Goal: Task Accomplishment & Management: Manage account settings

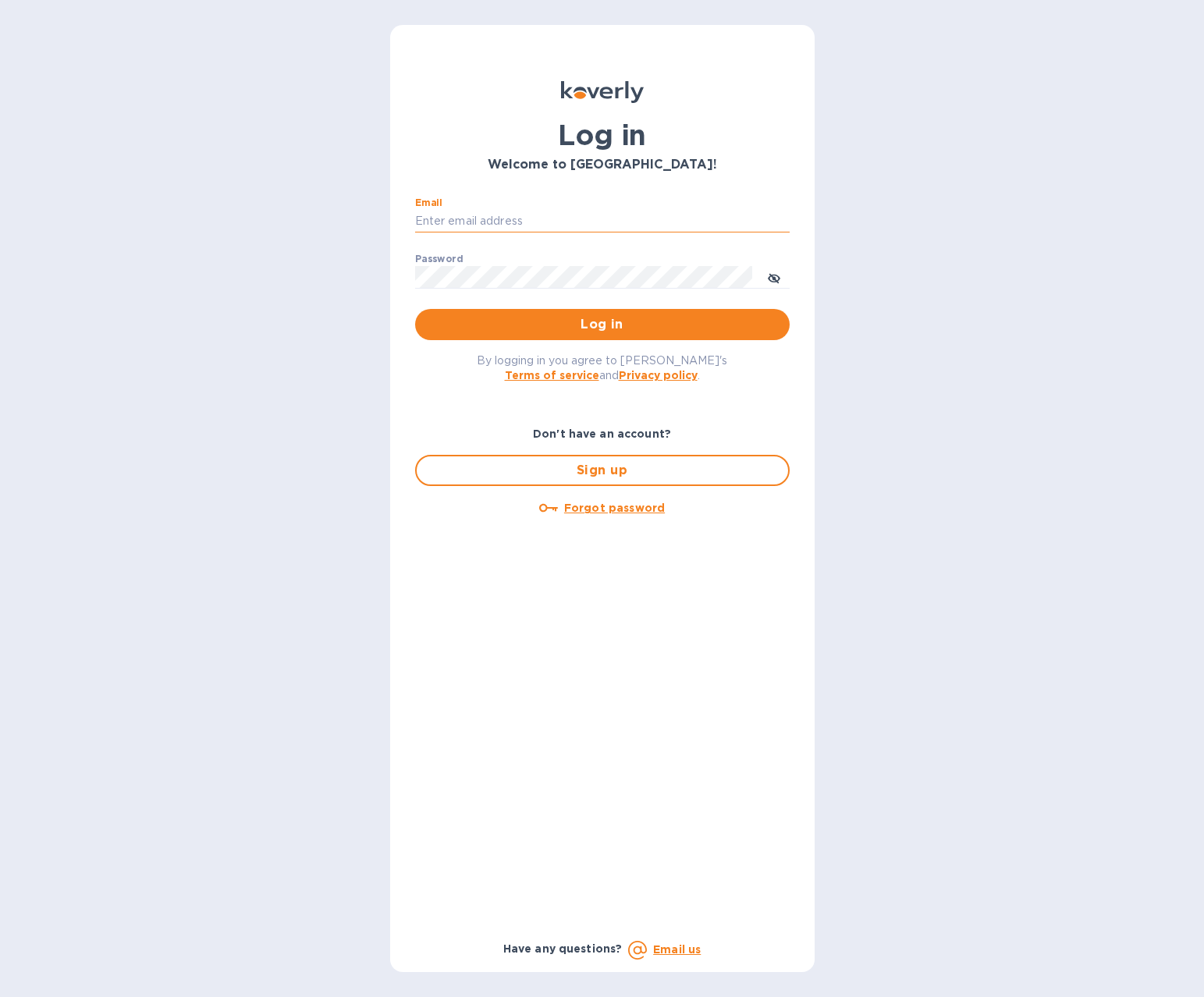
click at [449, 210] on input "Email" at bounding box center [602, 221] width 375 height 23
type input "o.novikova@melanieusa.com"
click at [415, 309] on button "Log in" at bounding box center [602, 324] width 375 height 31
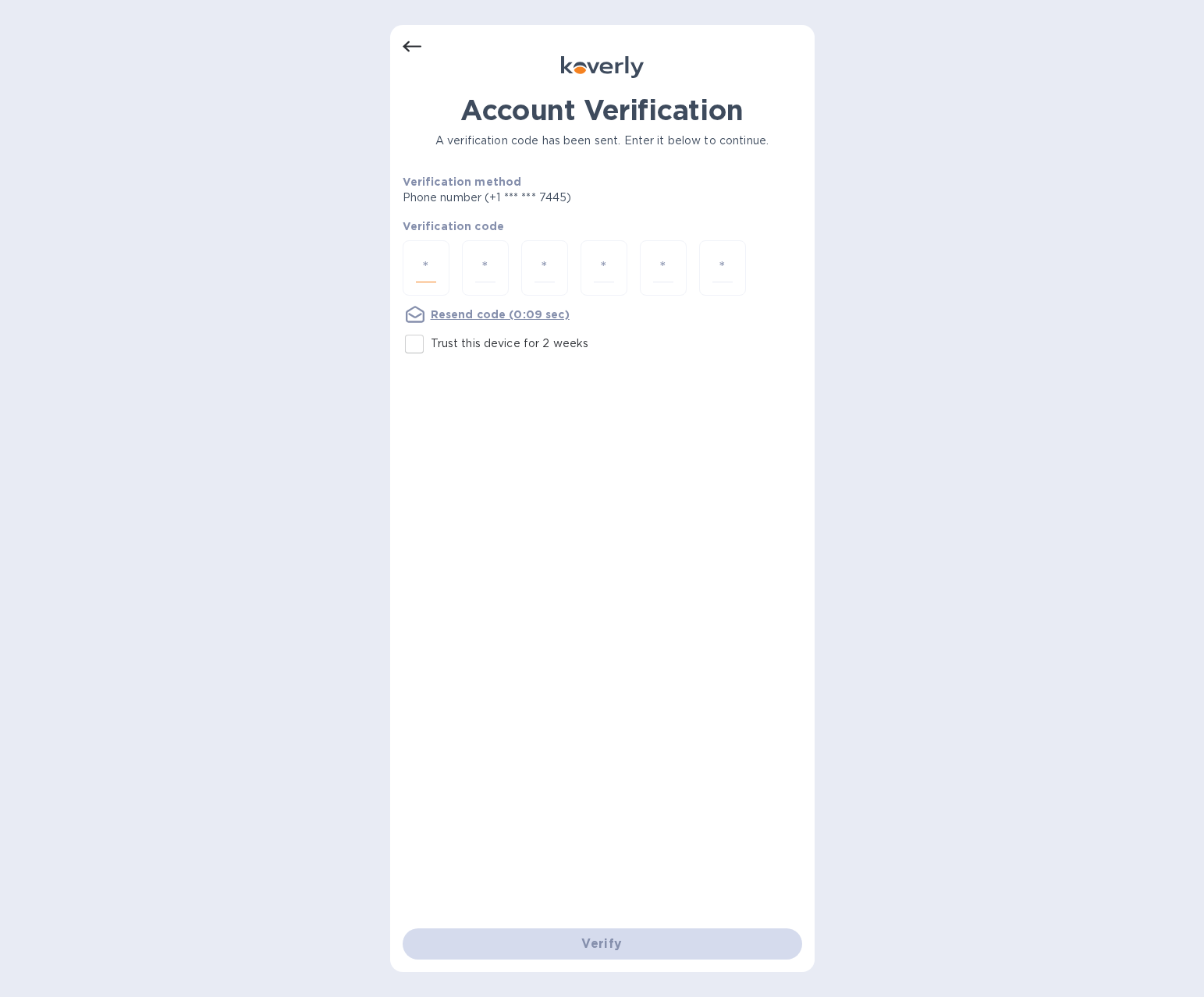
click at [423, 264] on input "number" at bounding box center [425, 268] width 20 height 29
type input "3"
type input "9"
type input "3"
type input "0"
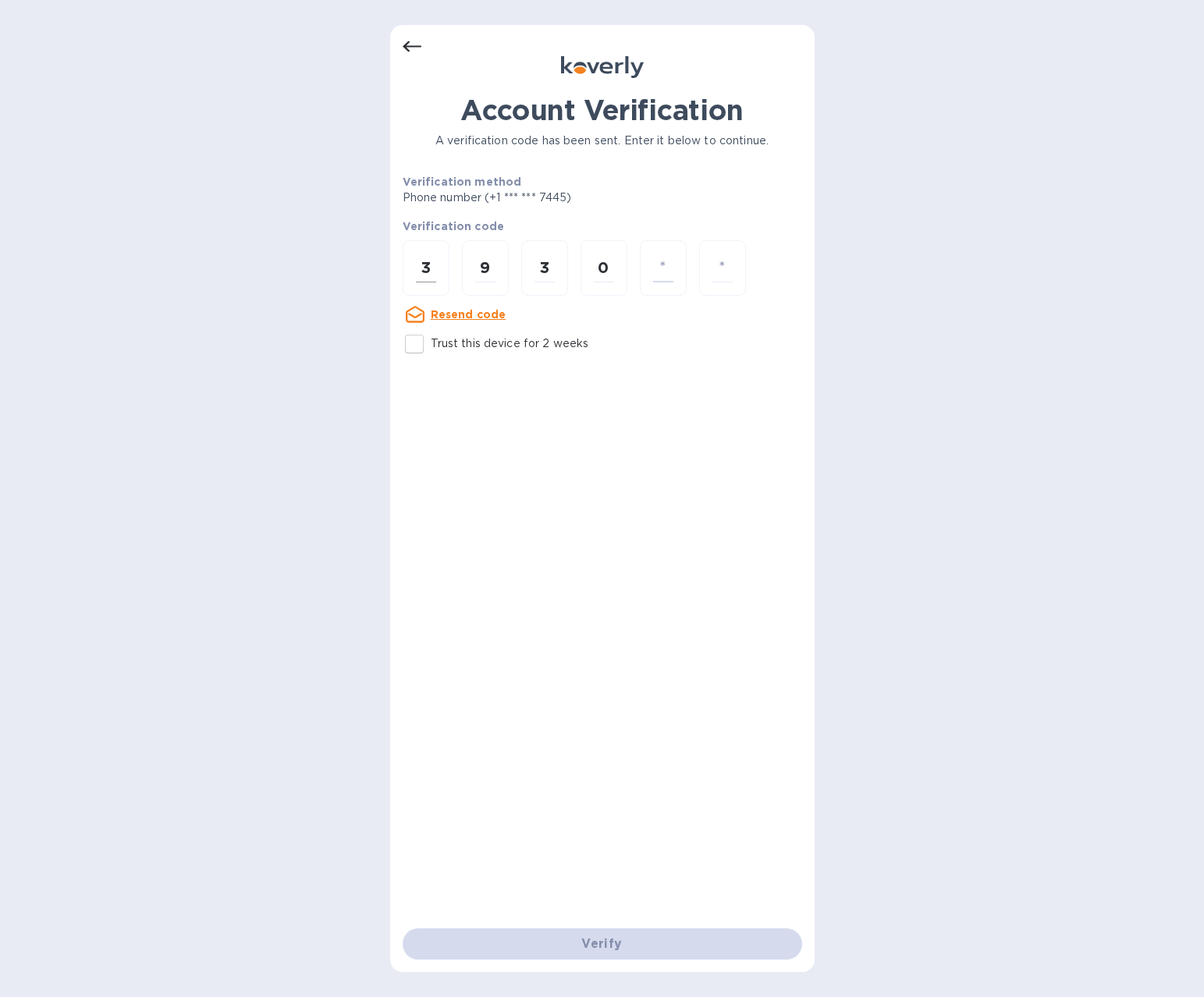
type input "7"
type input "4"
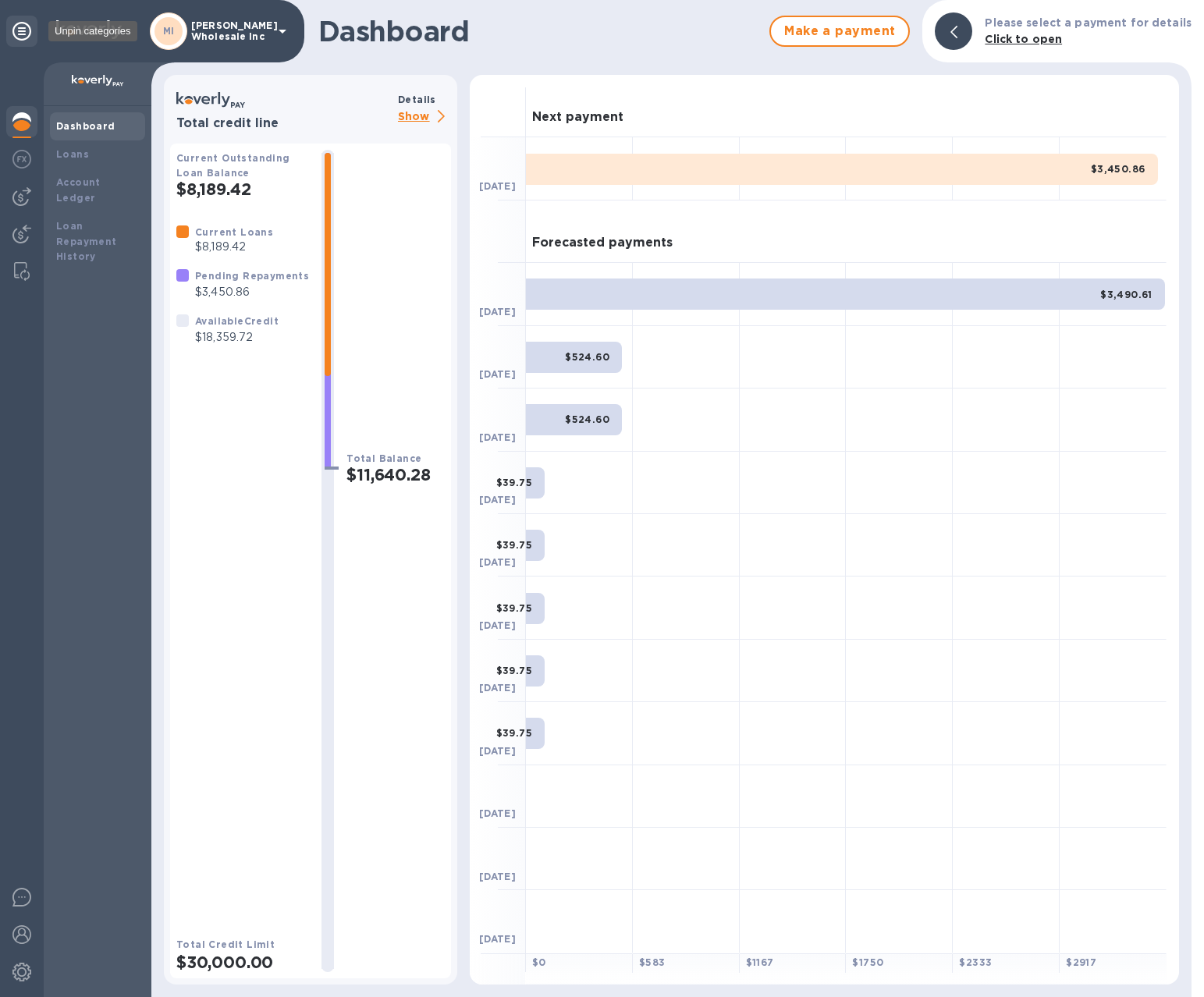
click at [25, 34] on icon at bounding box center [21, 31] width 19 height 19
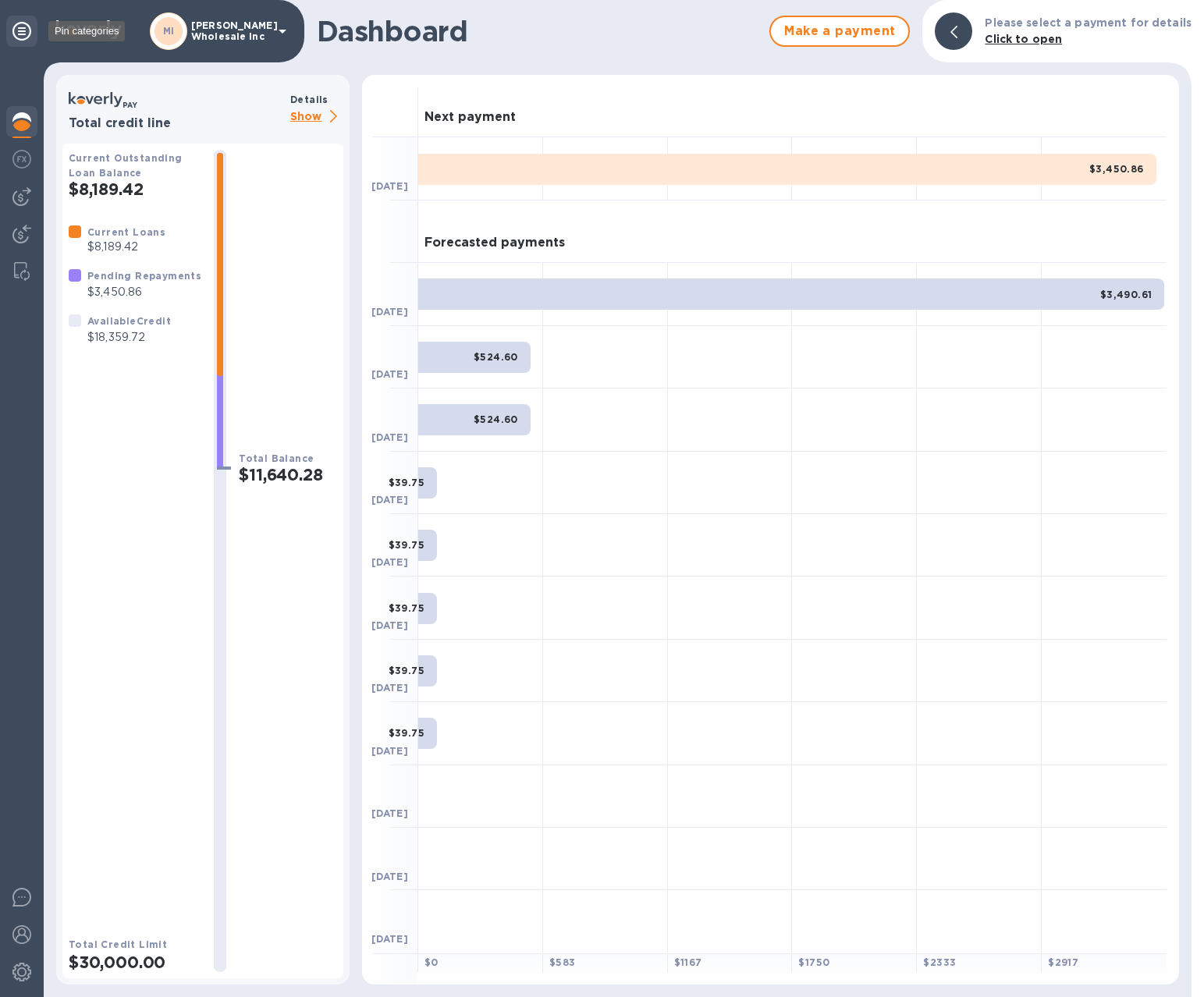
click at [25, 34] on icon at bounding box center [21, 31] width 19 height 19
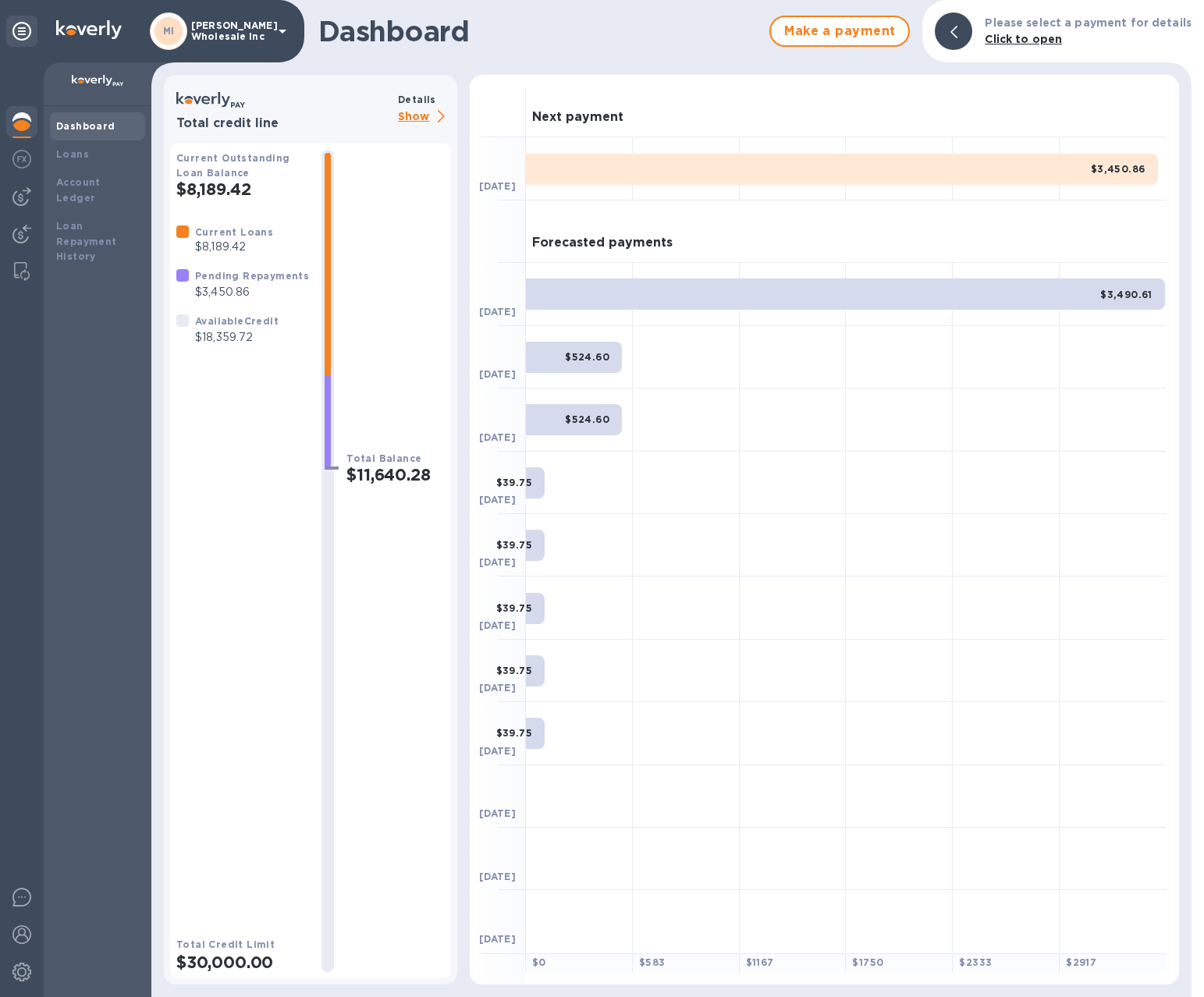
click at [237, 38] on p "[PERSON_NAME] Wholesale Inc" at bounding box center [230, 31] width 78 height 22
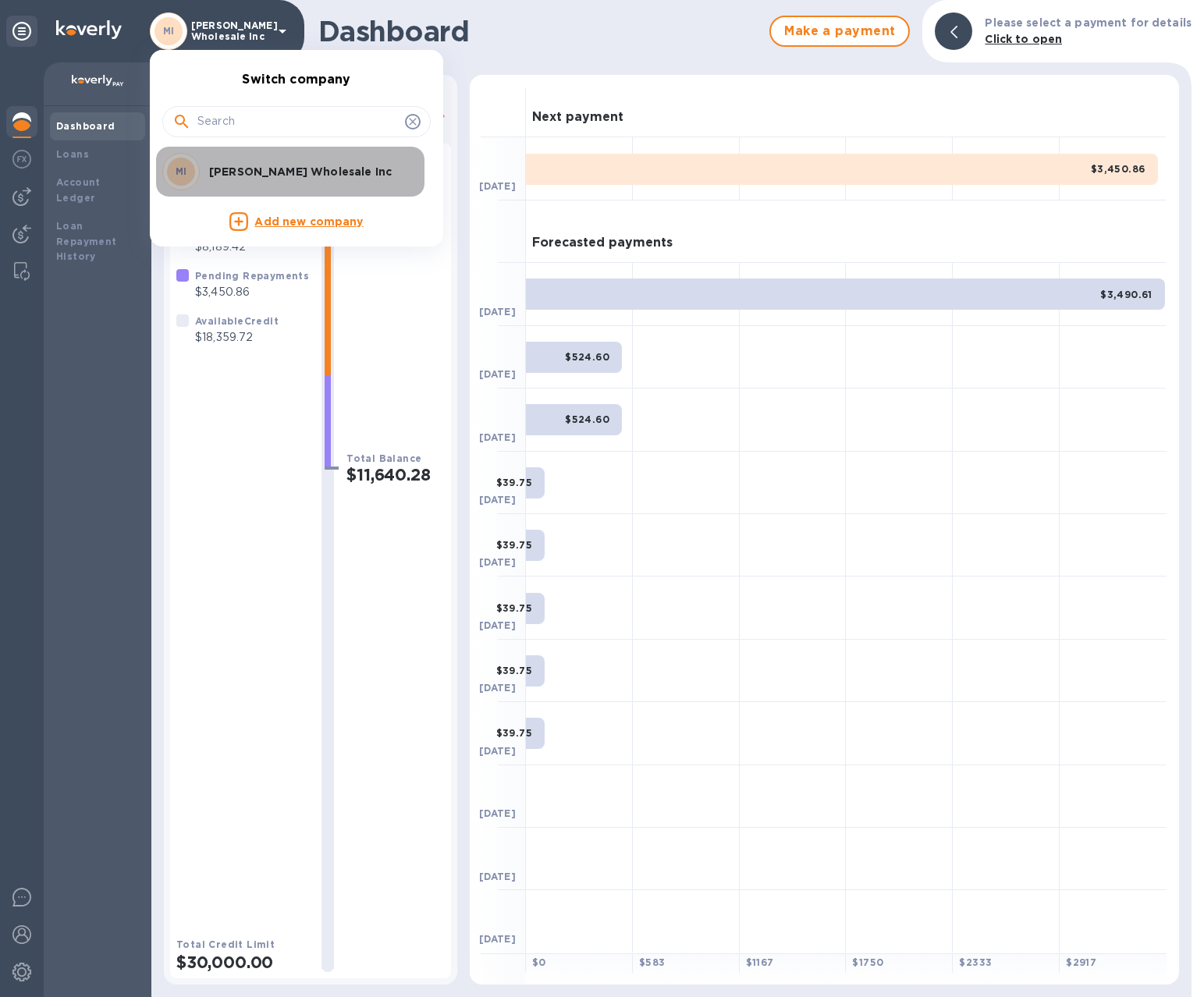
click at [295, 166] on p "[PERSON_NAME] Wholesale Inc" at bounding box center [306, 172] width 196 height 16
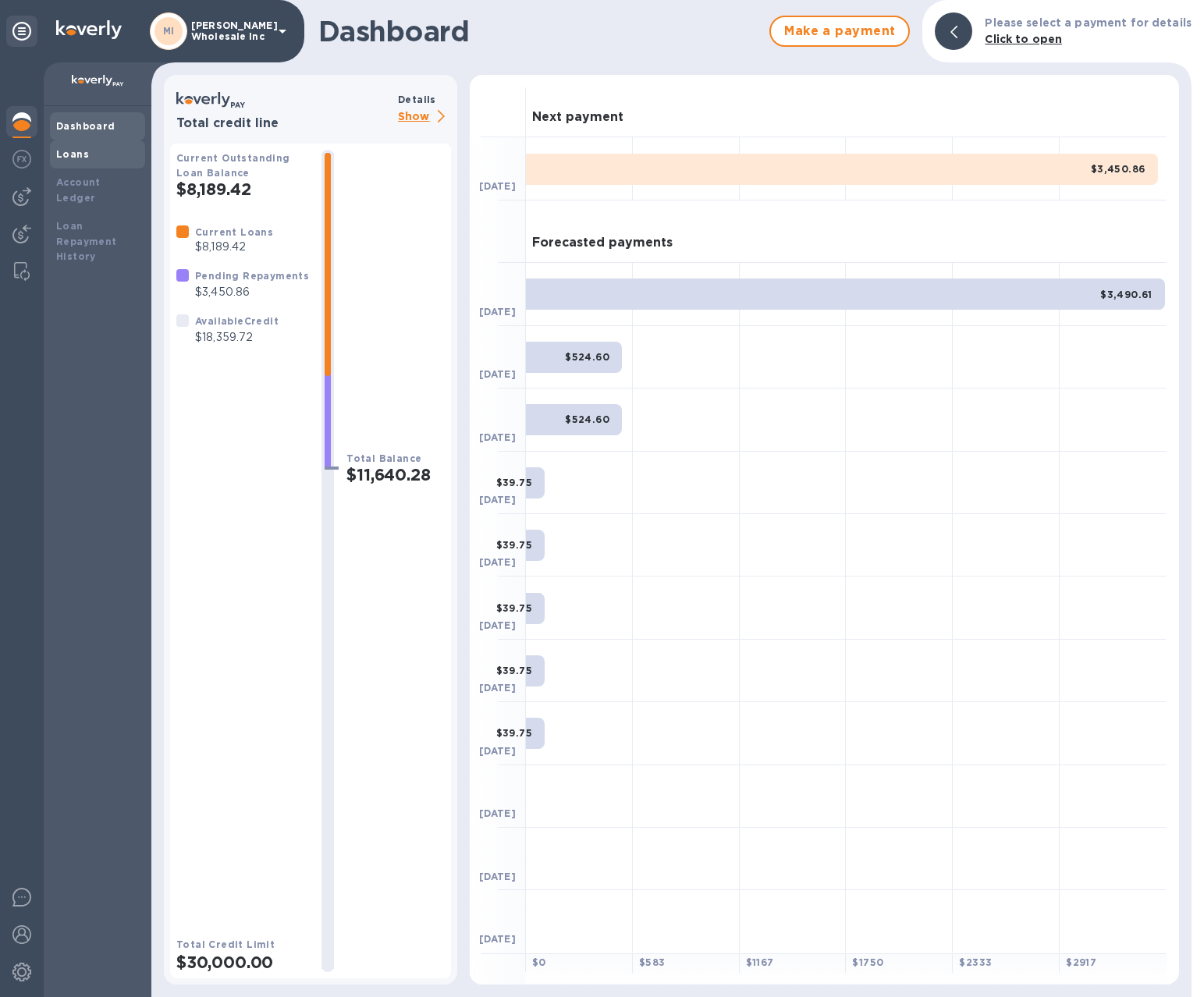
click at [55, 154] on div "Loans" at bounding box center [97, 154] width 95 height 28
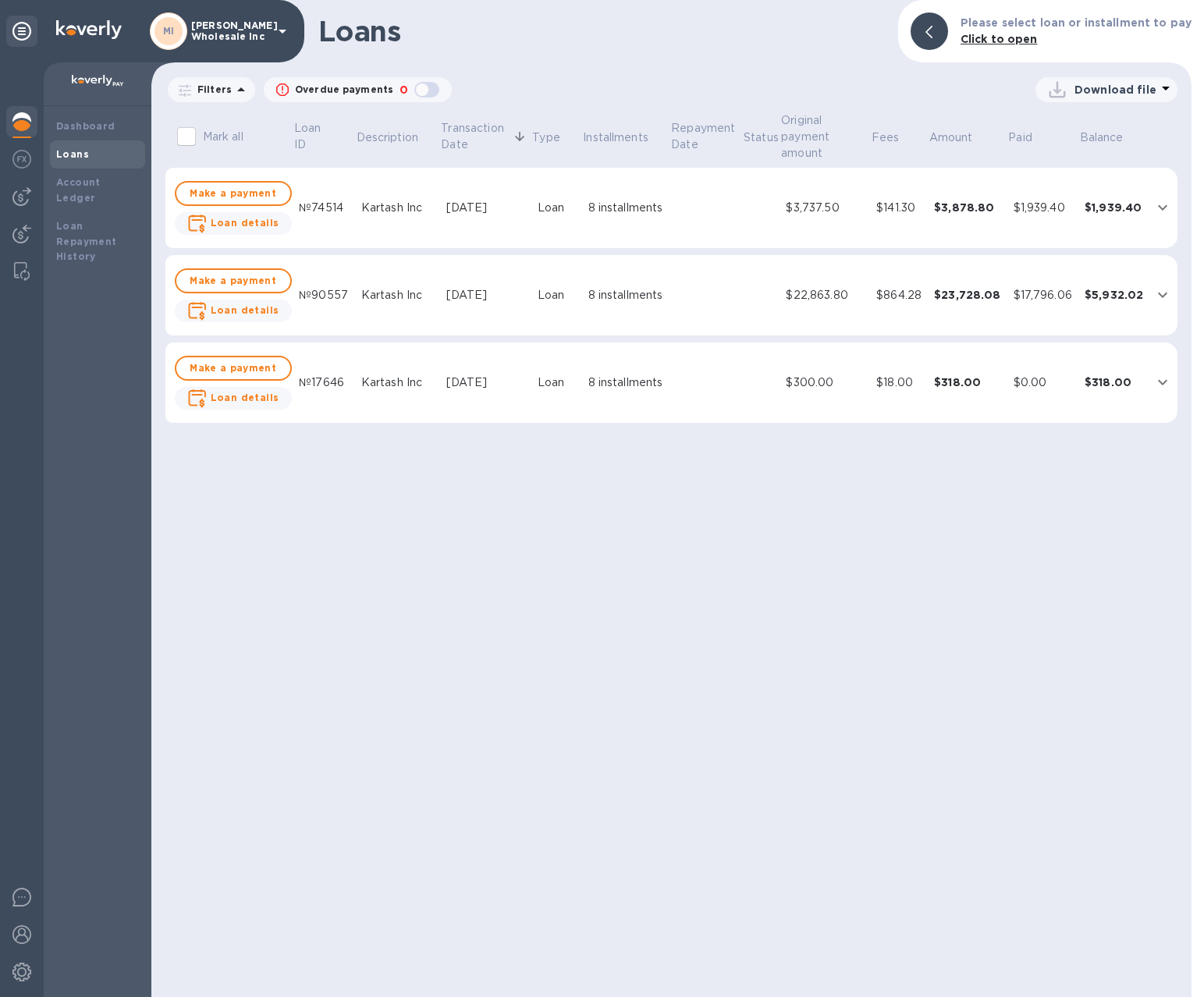
click at [277, 90] on icon "button" at bounding box center [282, 90] width 12 height 12
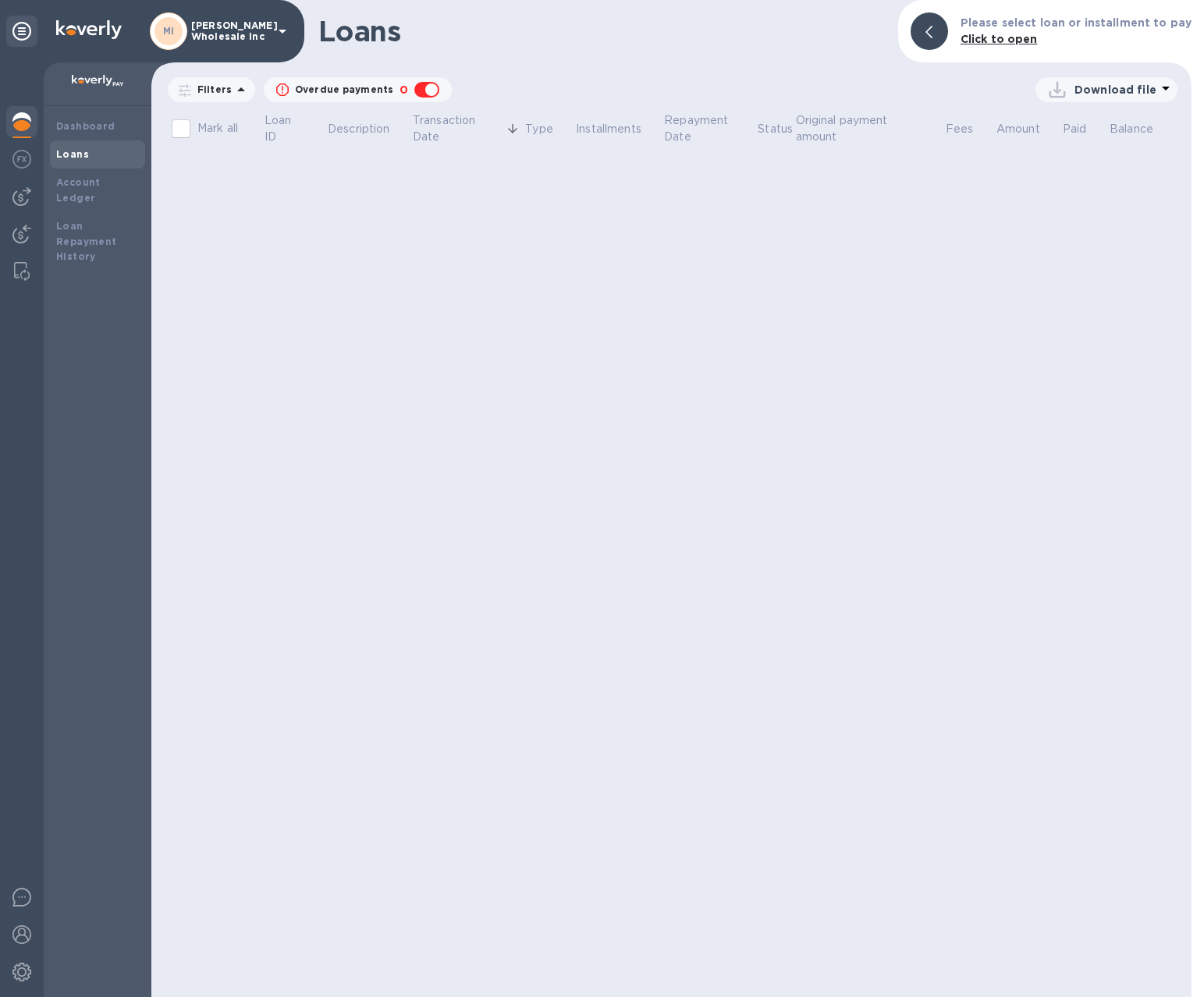
click at [277, 90] on icon "button" at bounding box center [282, 90] width 12 height 12
checkbox input "false"
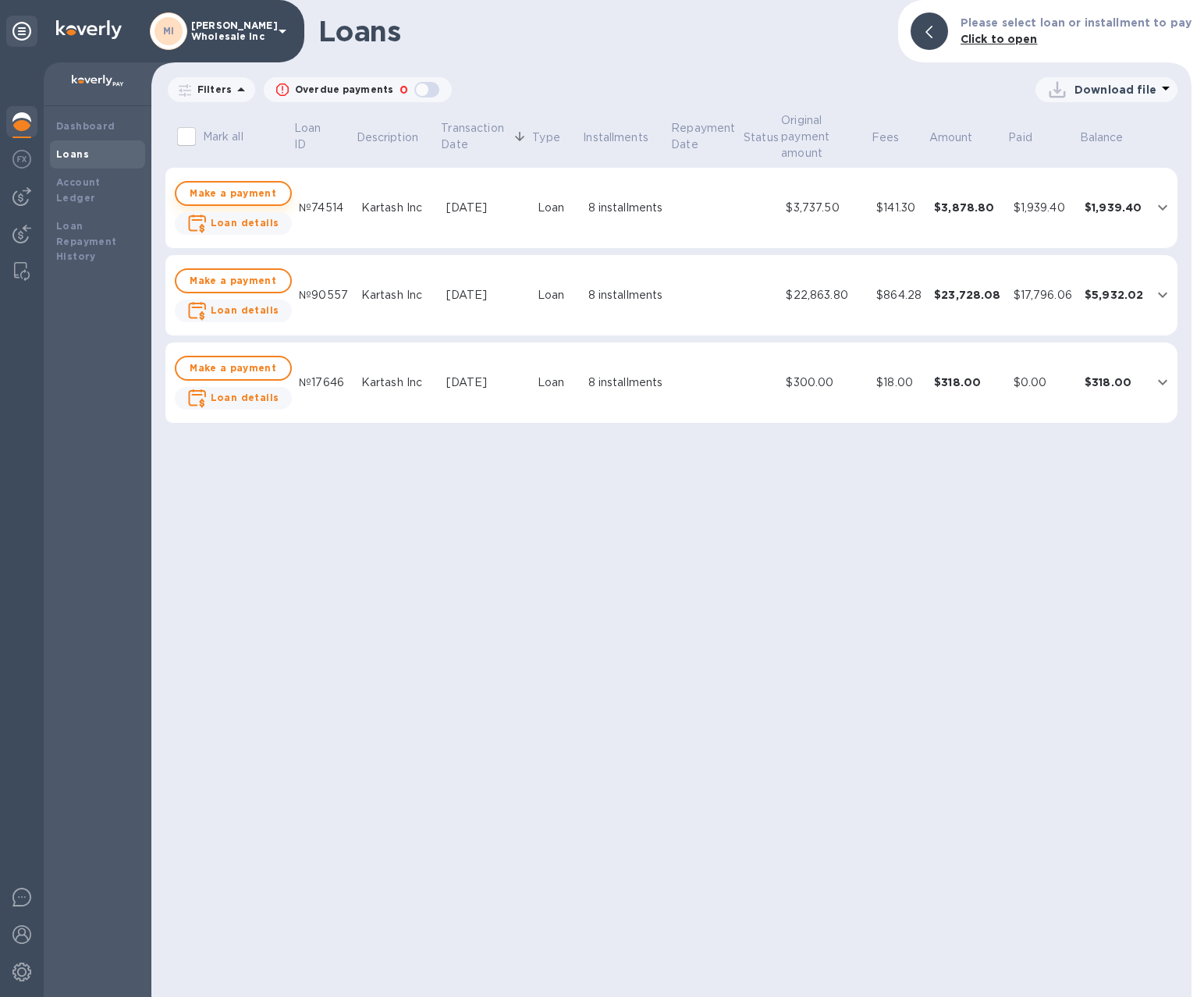
click at [252, 195] on span "Make a payment" at bounding box center [234, 193] width 89 height 19
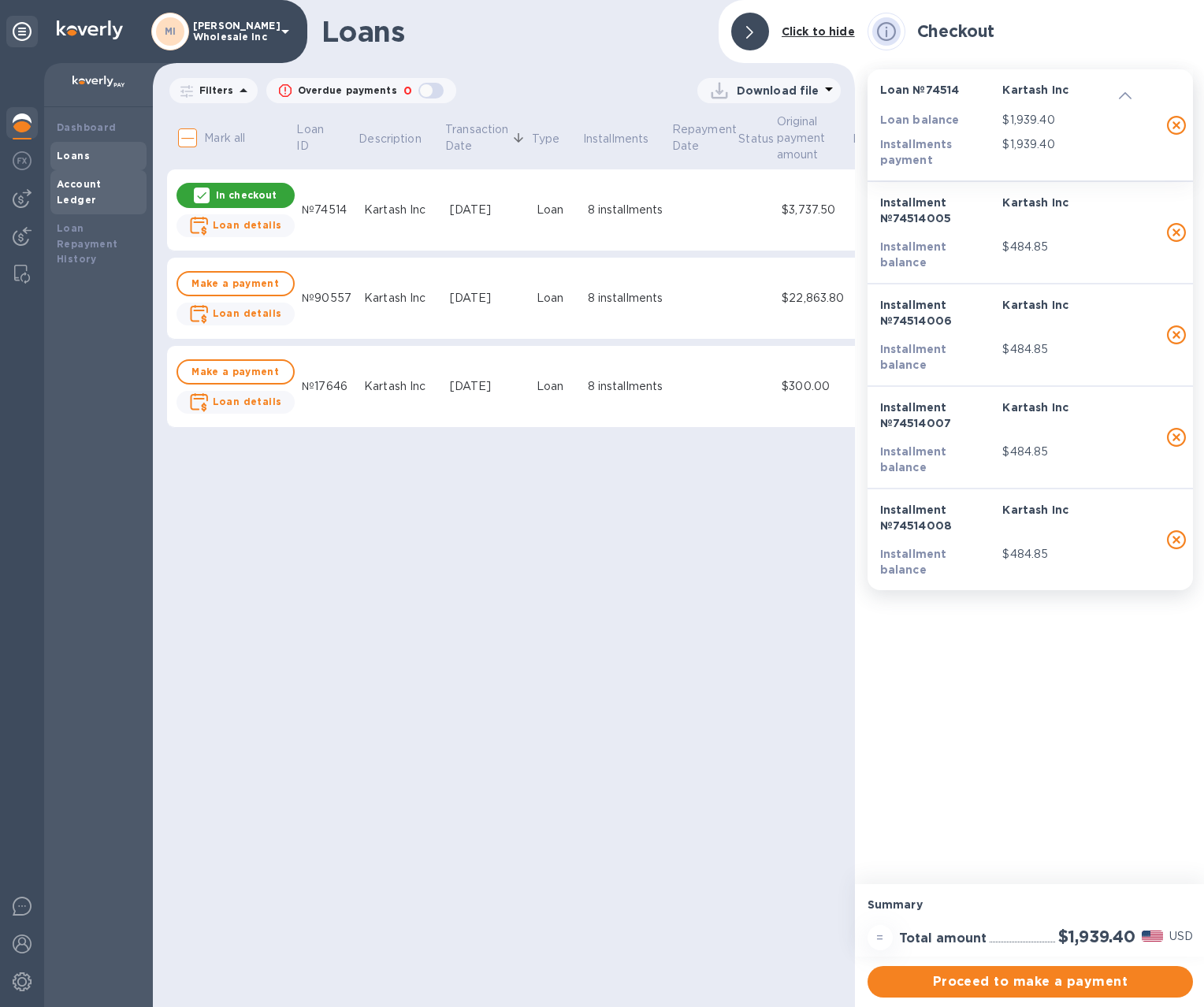
click at [101, 184] on b "Account Ledger" at bounding box center [79, 192] width 45 height 28
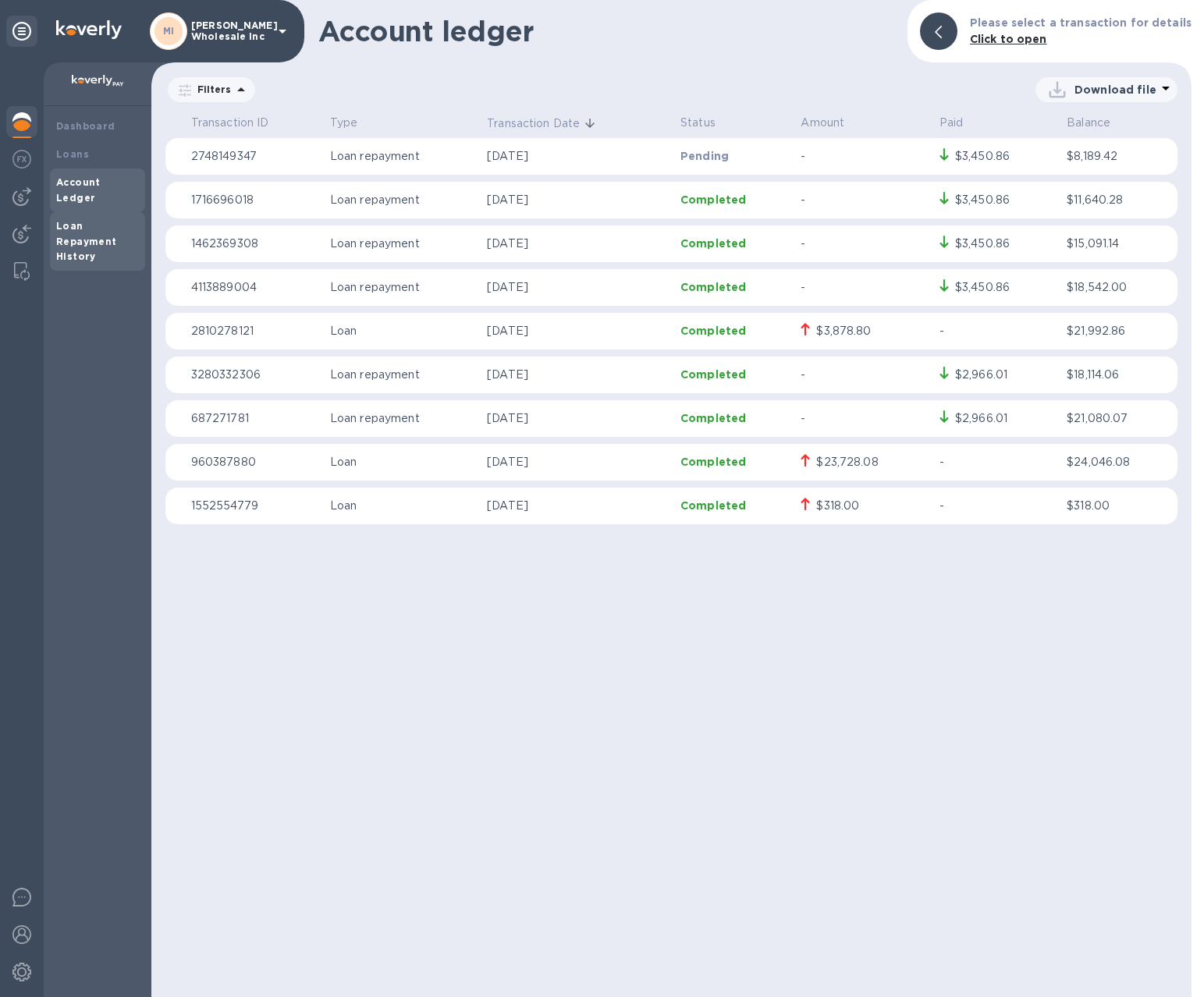
click at [76, 252] on div "Loan Repayment History" at bounding box center [97, 241] width 95 height 59
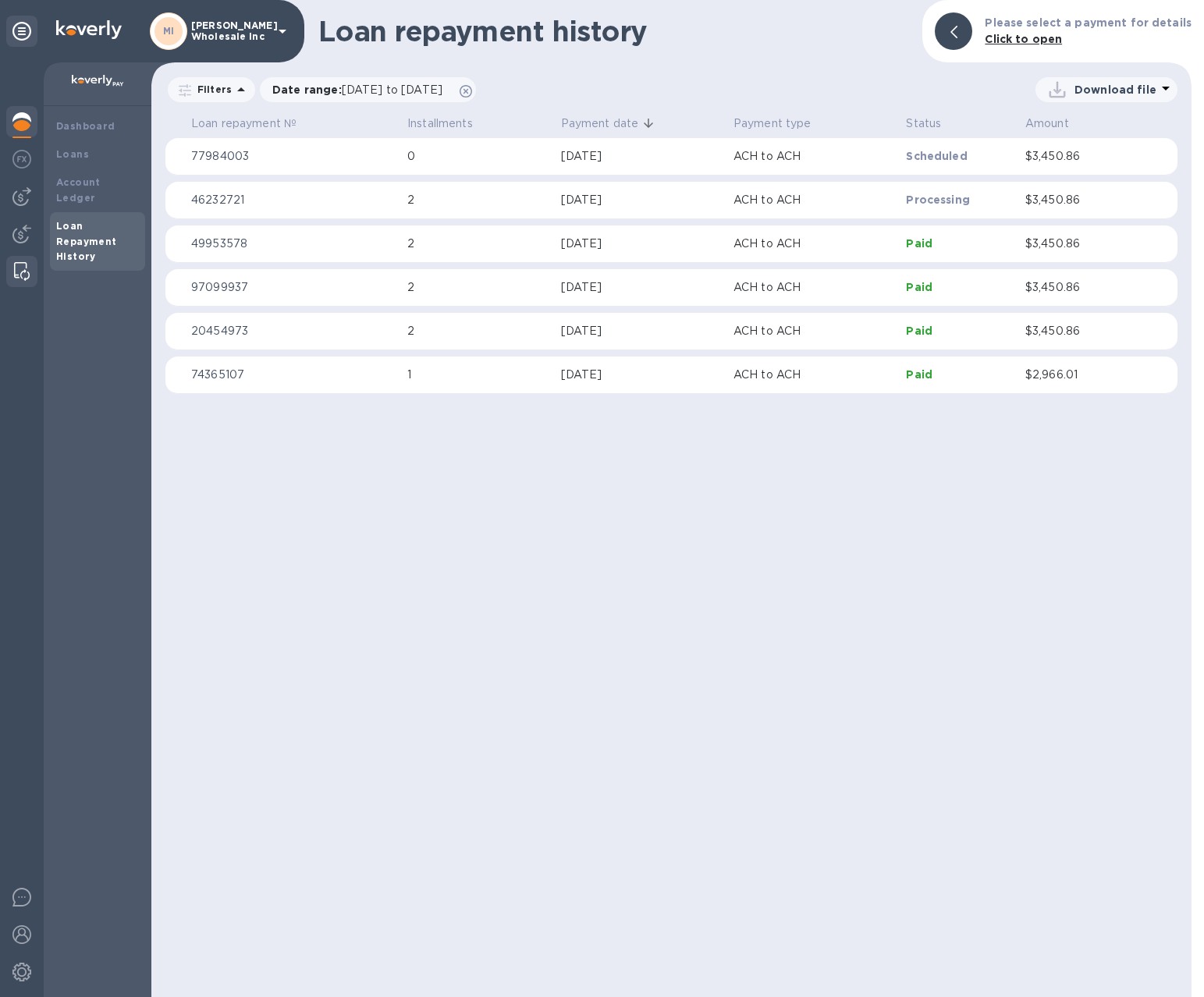
click at [8, 264] on div at bounding box center [22, 271] width 28 height 31
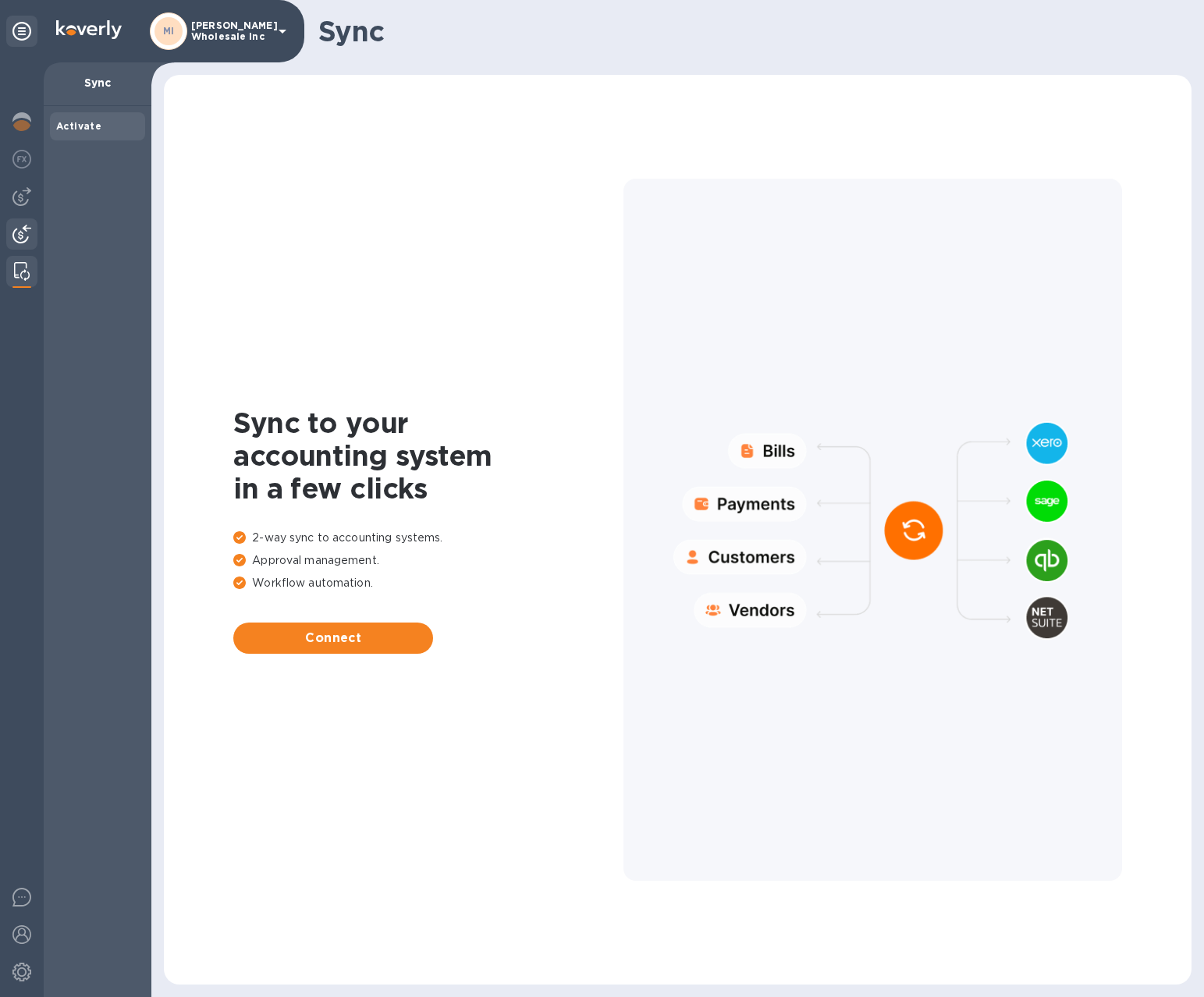
click at [14, 234] on img at bounding box center [21, 233] width 19 height 19
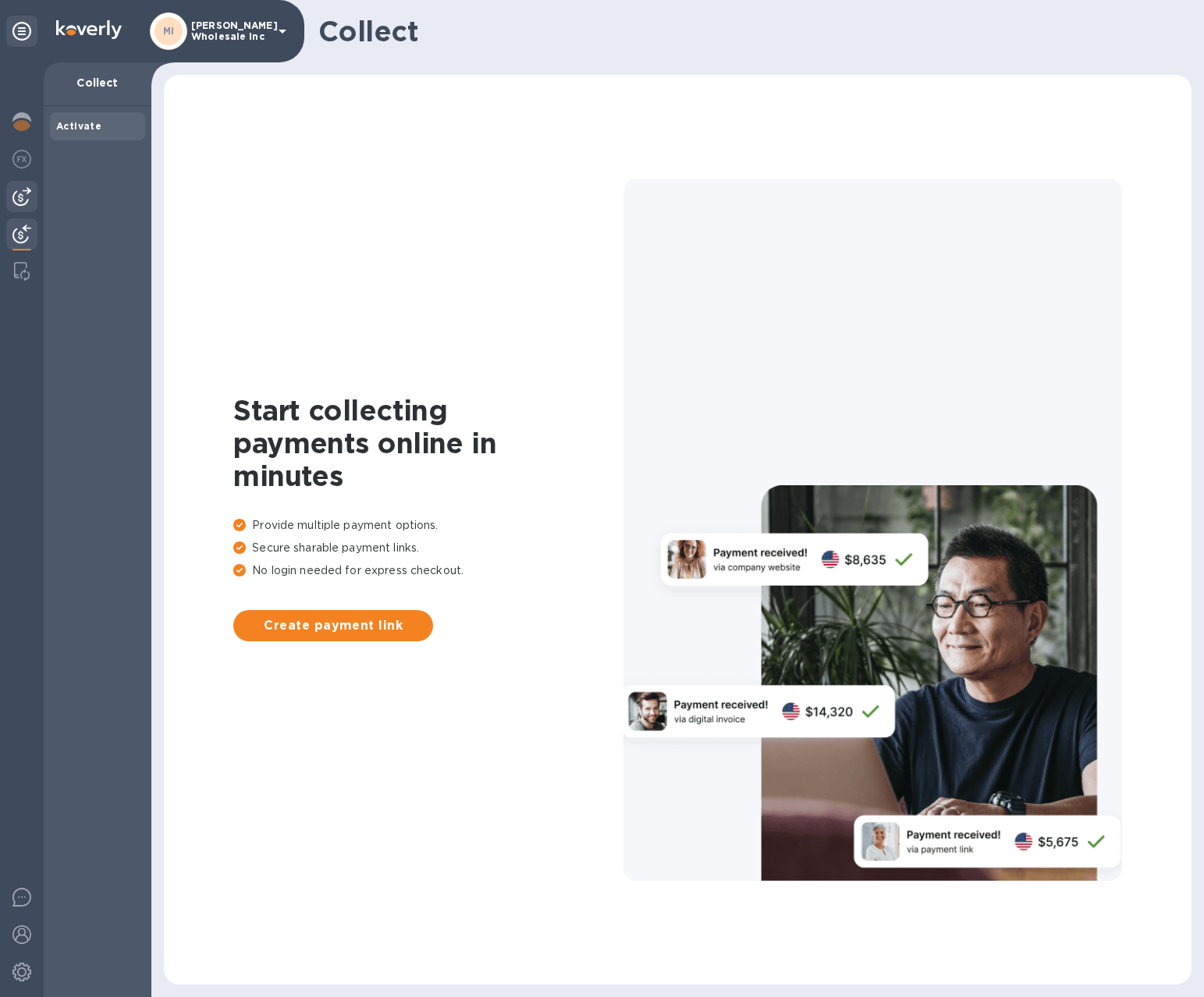
click at [16, 194] on img at bounding box center [21, 196] width 19 height 19
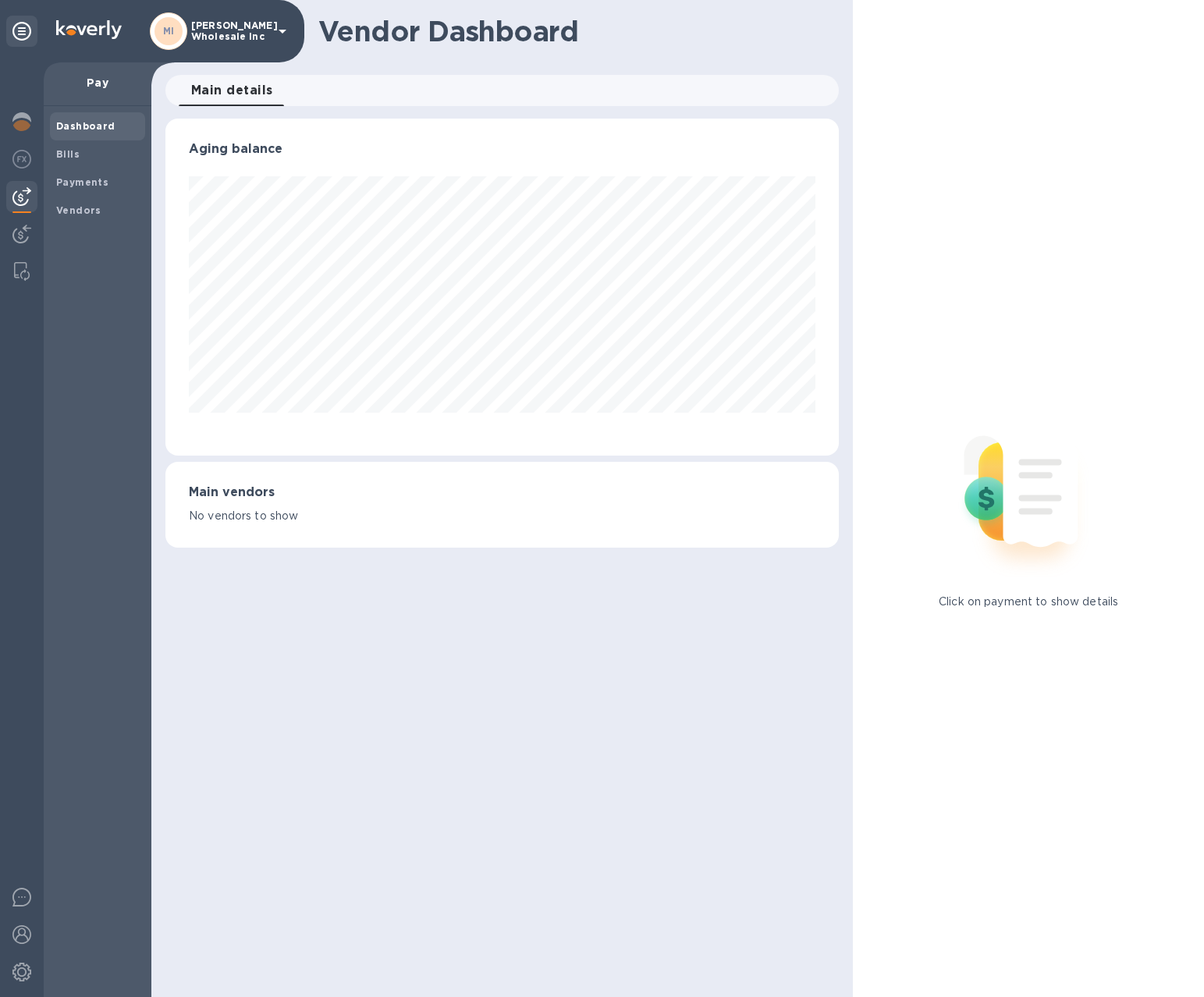
scroll to position [337, 674]
click at [19, 146] on div at bounding box center [21, 161] width 31 height 35
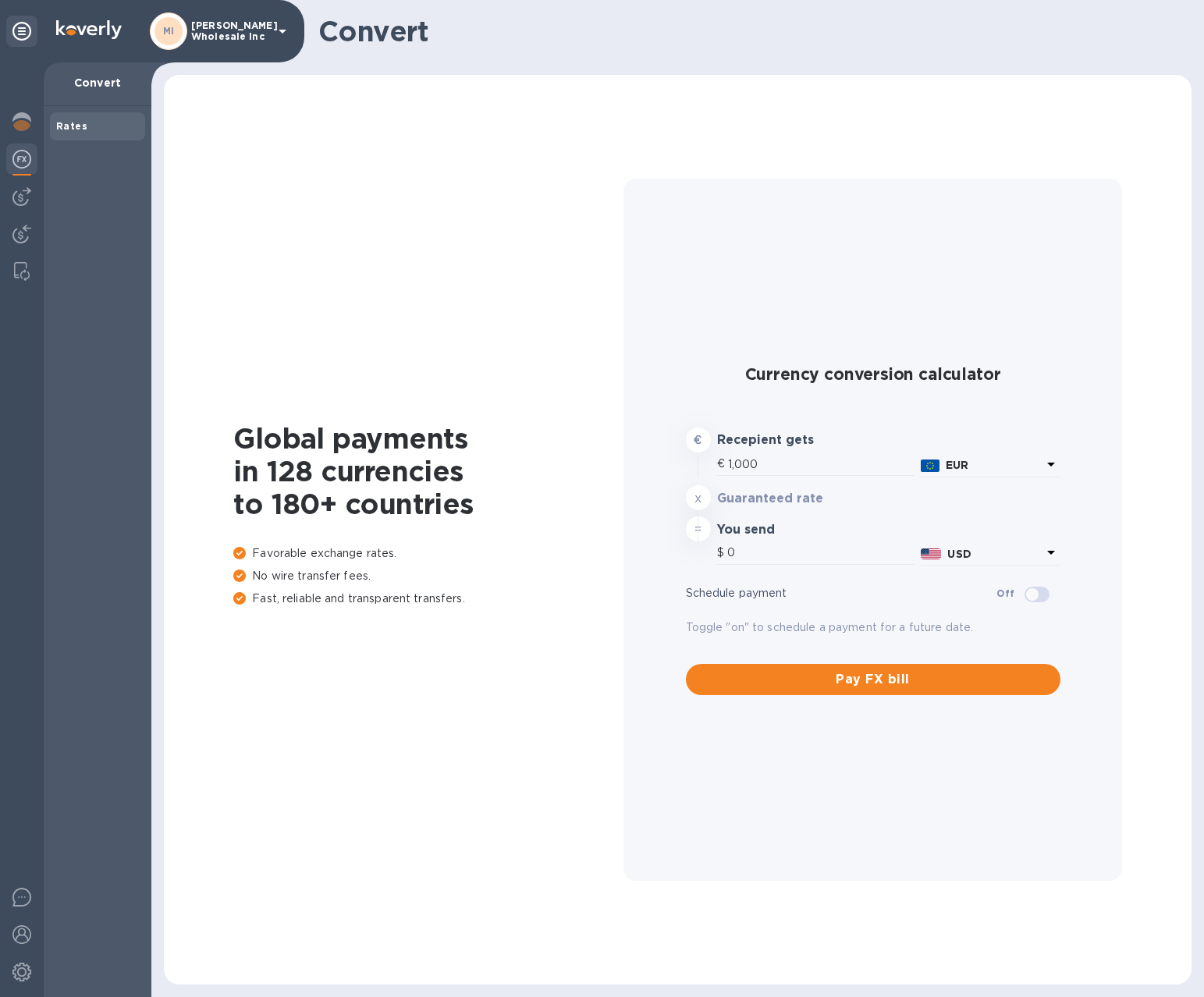
type input "1,181.29"
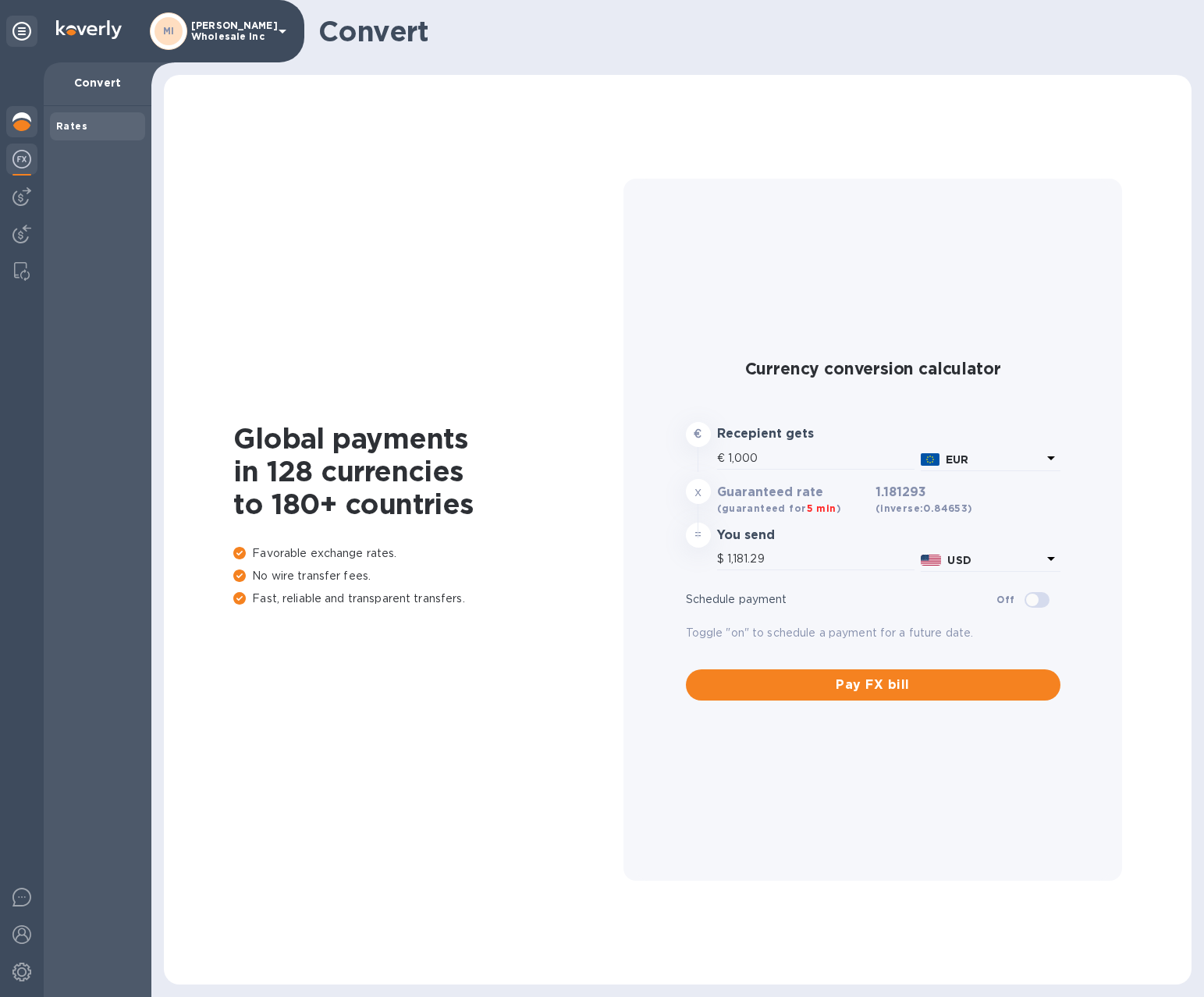
click at [20, 125] on img at bounding box center [21, 122] width 19 height 19
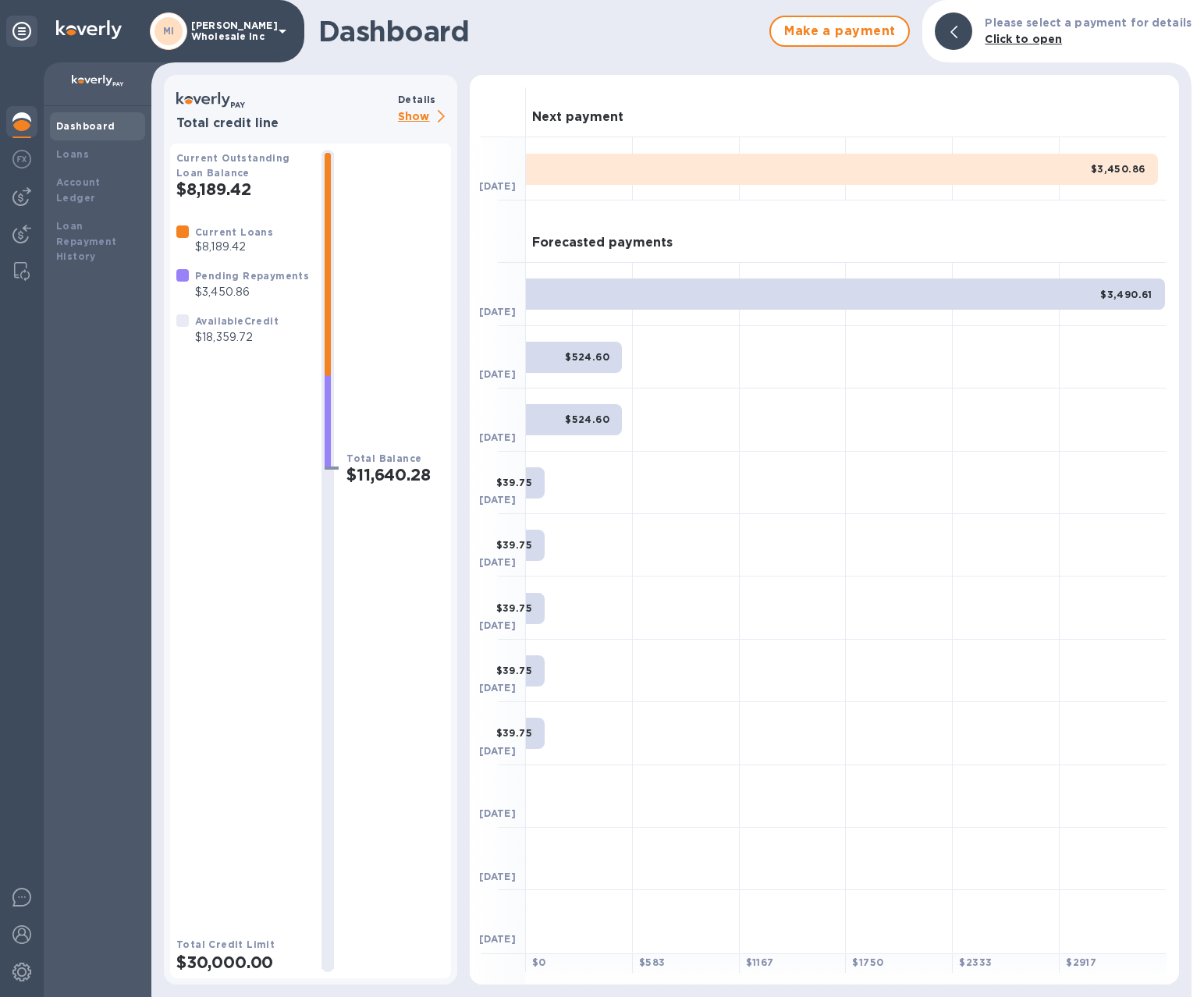
click at [1064, 23] on b "Please select a payment for details" at bounding box center [1088, 22] width 207 height 12
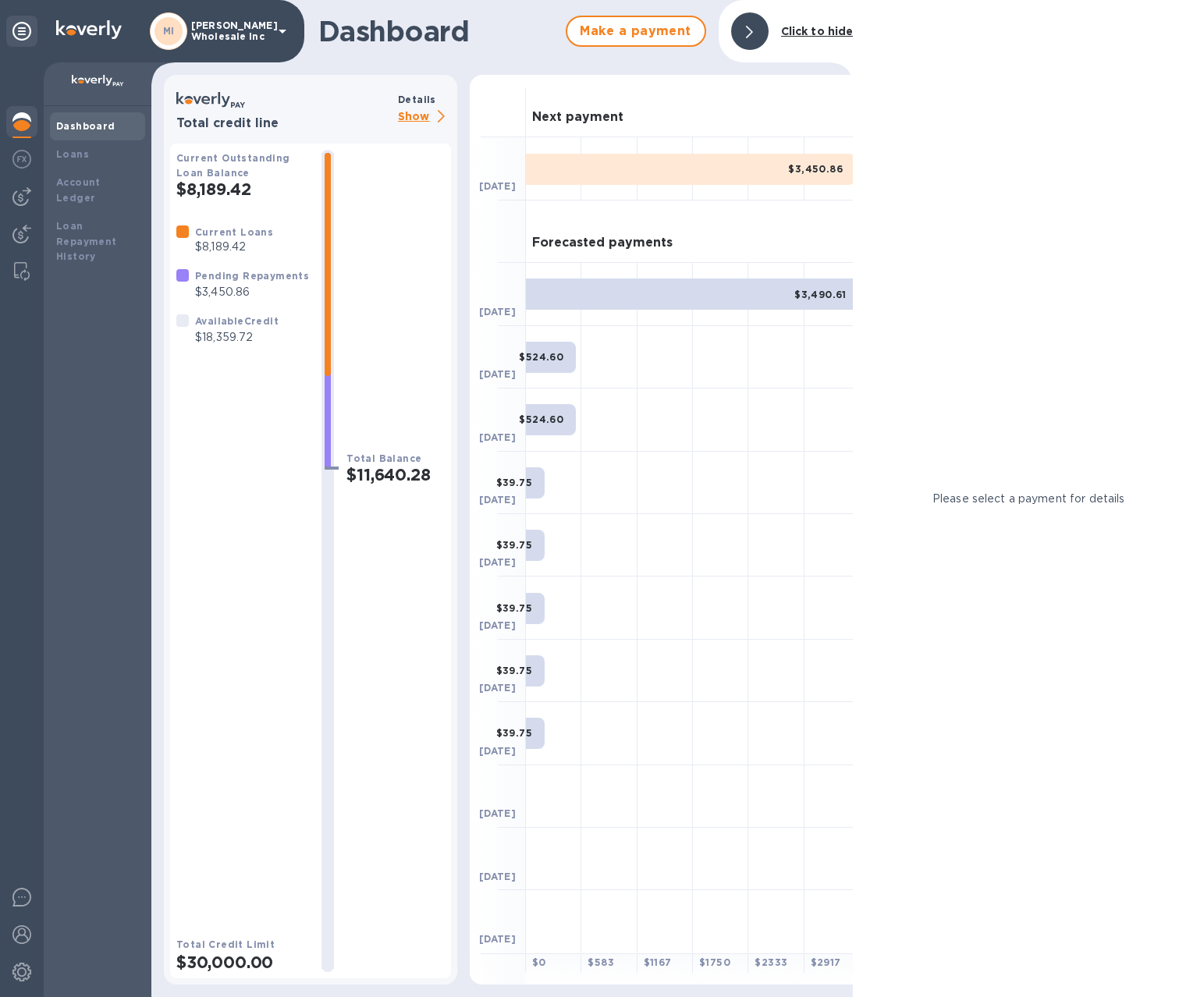
click at [106, 82] on img at bounding box center [98, 81] width 52 height 12
click at [123, 78] on img at bounding box center [98, 81] width 52 height 12
click at [254, 36] on p "[PERSON_NAME] Wholesale Inc" at bounding box center [230, 31] width 78 height 22
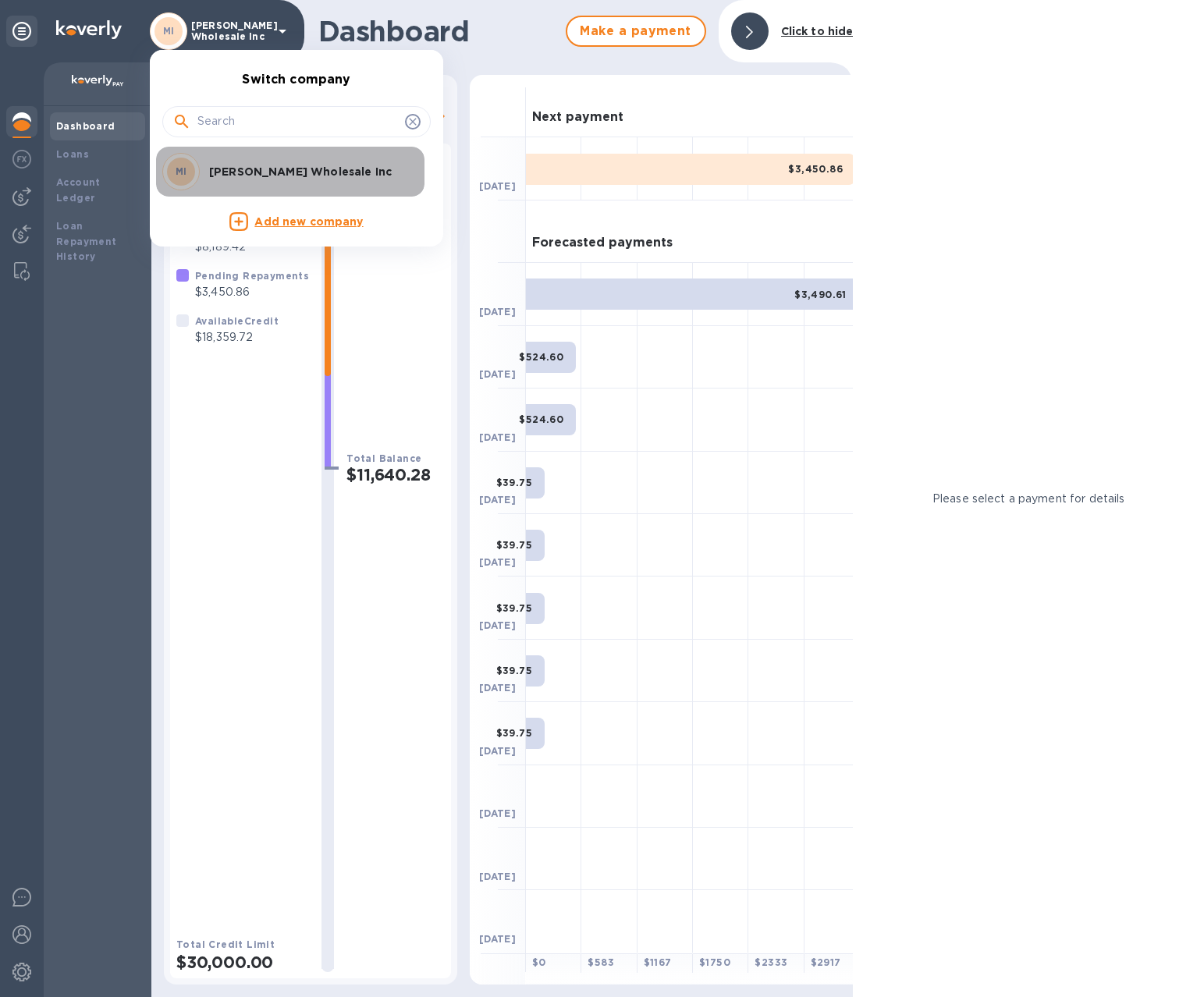
click at [223, 168] on p "[PERSON_NAME] Wholesale Inc" at bounding box center [306, 172] width 196 height 16
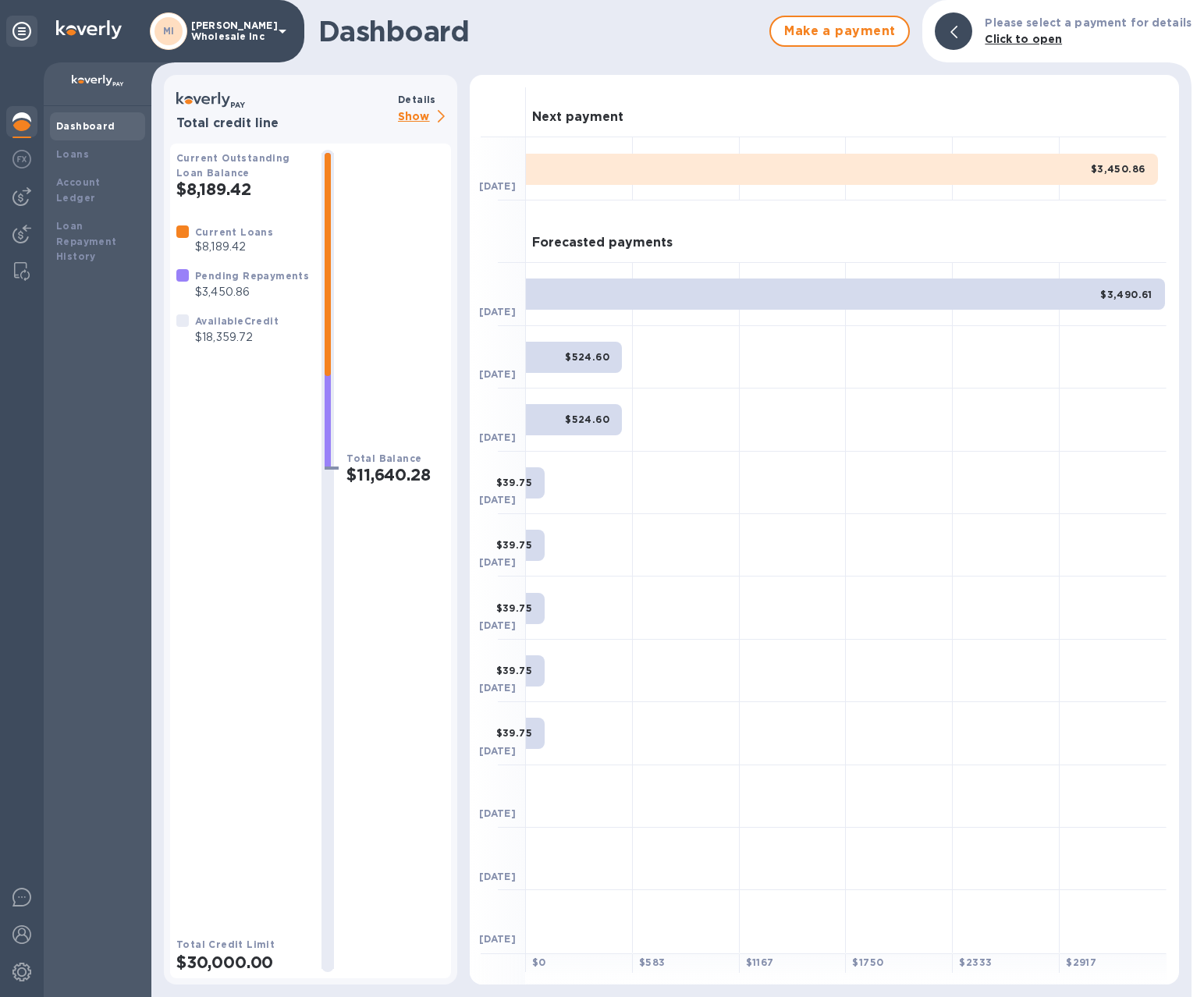
click at [280, 17] on div "MI [PERSON_NAME] Wholesale Inc" at bounding box center [221, 31] width 142 height 37
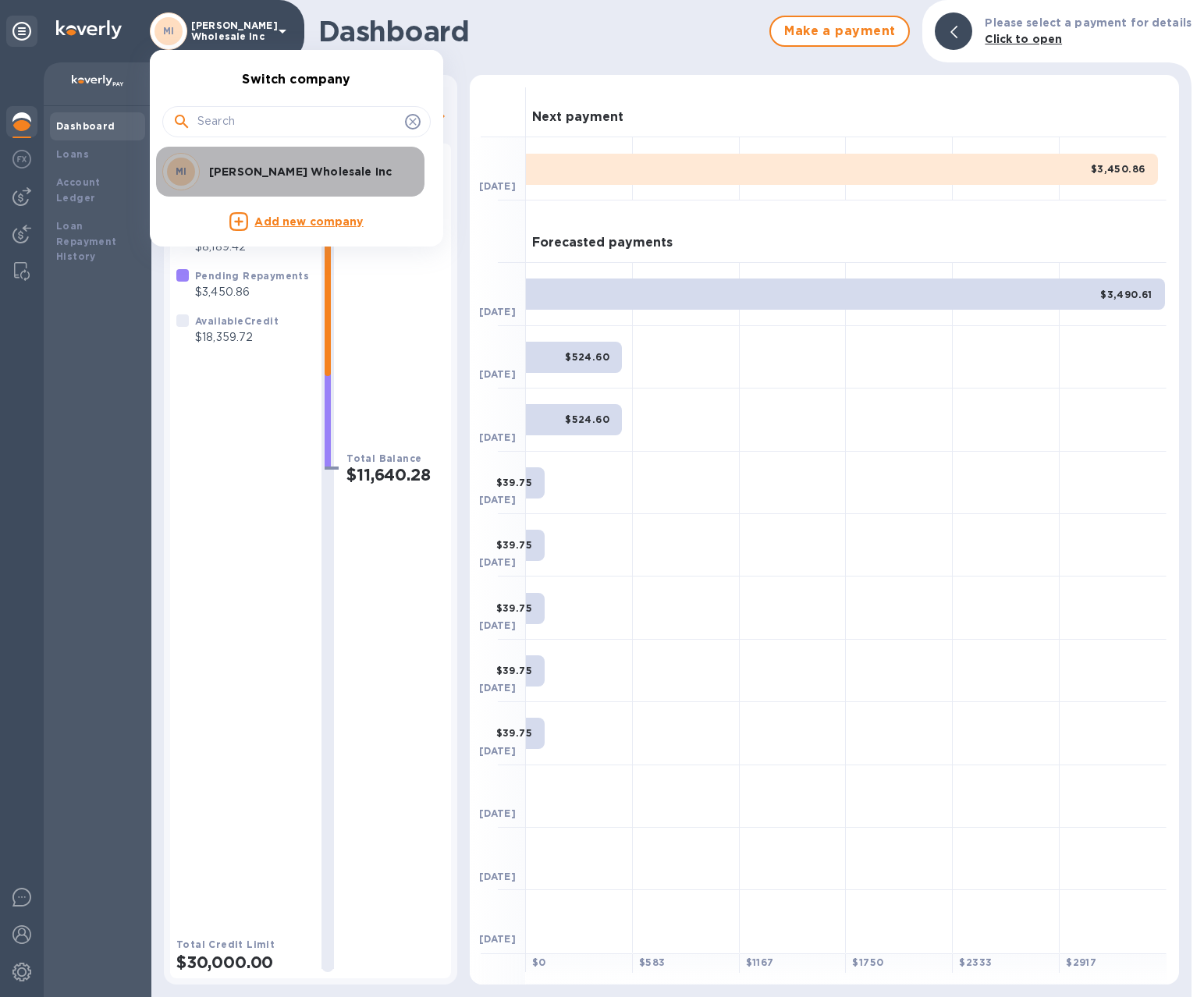
click at [266, 160] on div "MI [PERSON_NAME] Wholesale Inc" at bounding box center [284, 171] width 243 height 37
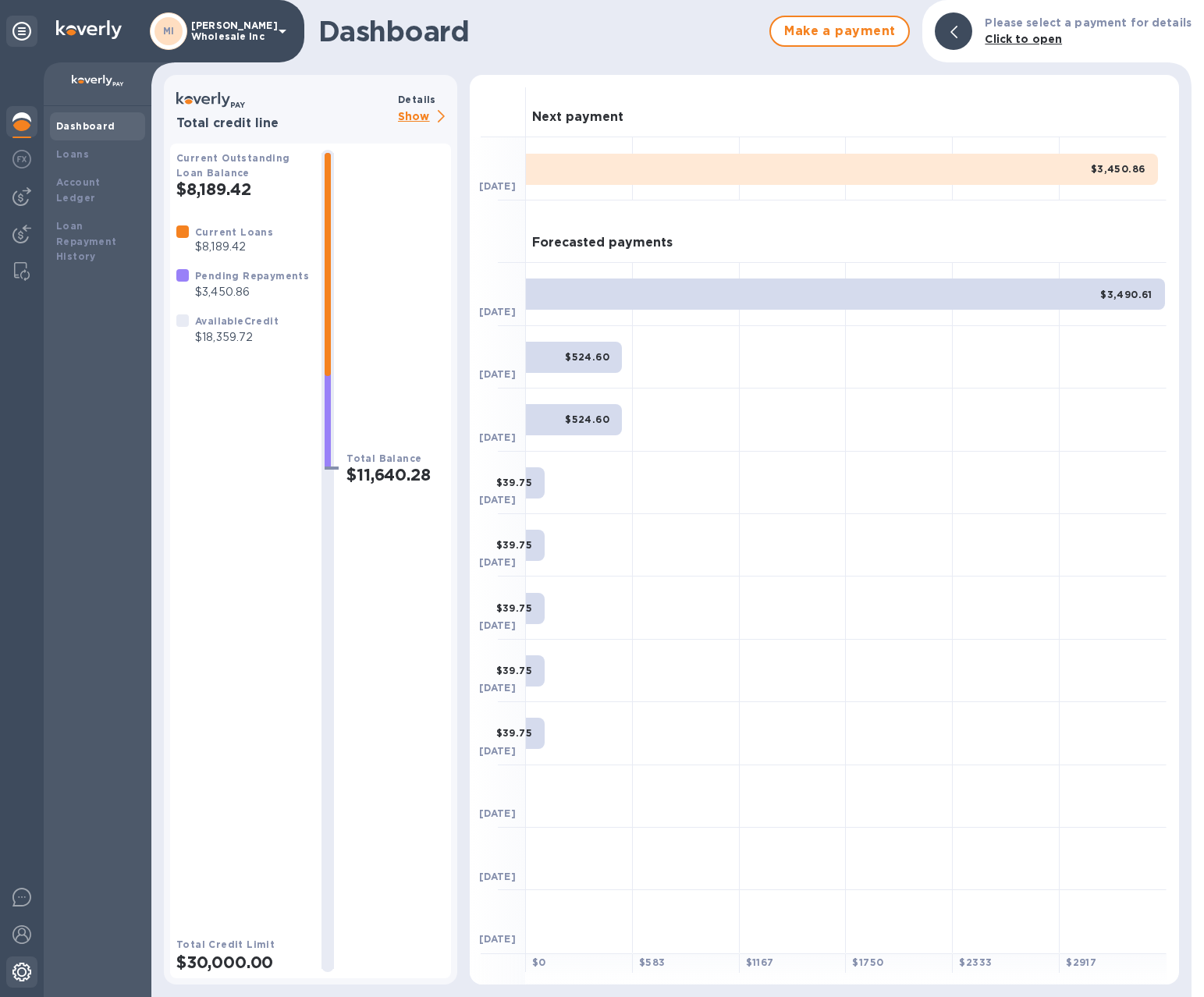
click at [16, 976] on img at bounding box center [21, 971] width 19 height 19
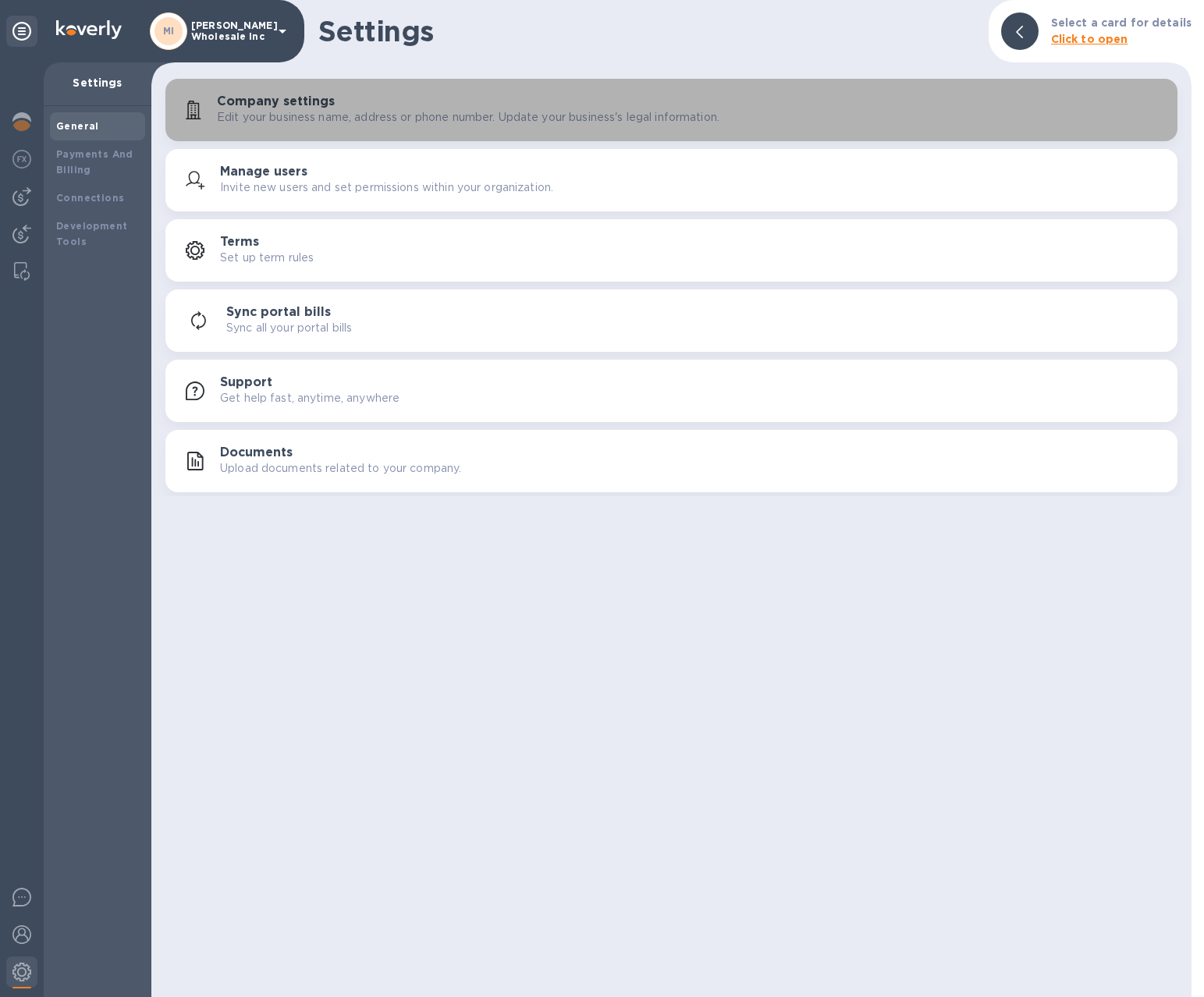
click at [376, 121] on p "Edit your business name, address or phone number. Update your business's legal …" at bounding box center [468, 117] width 503 height 16
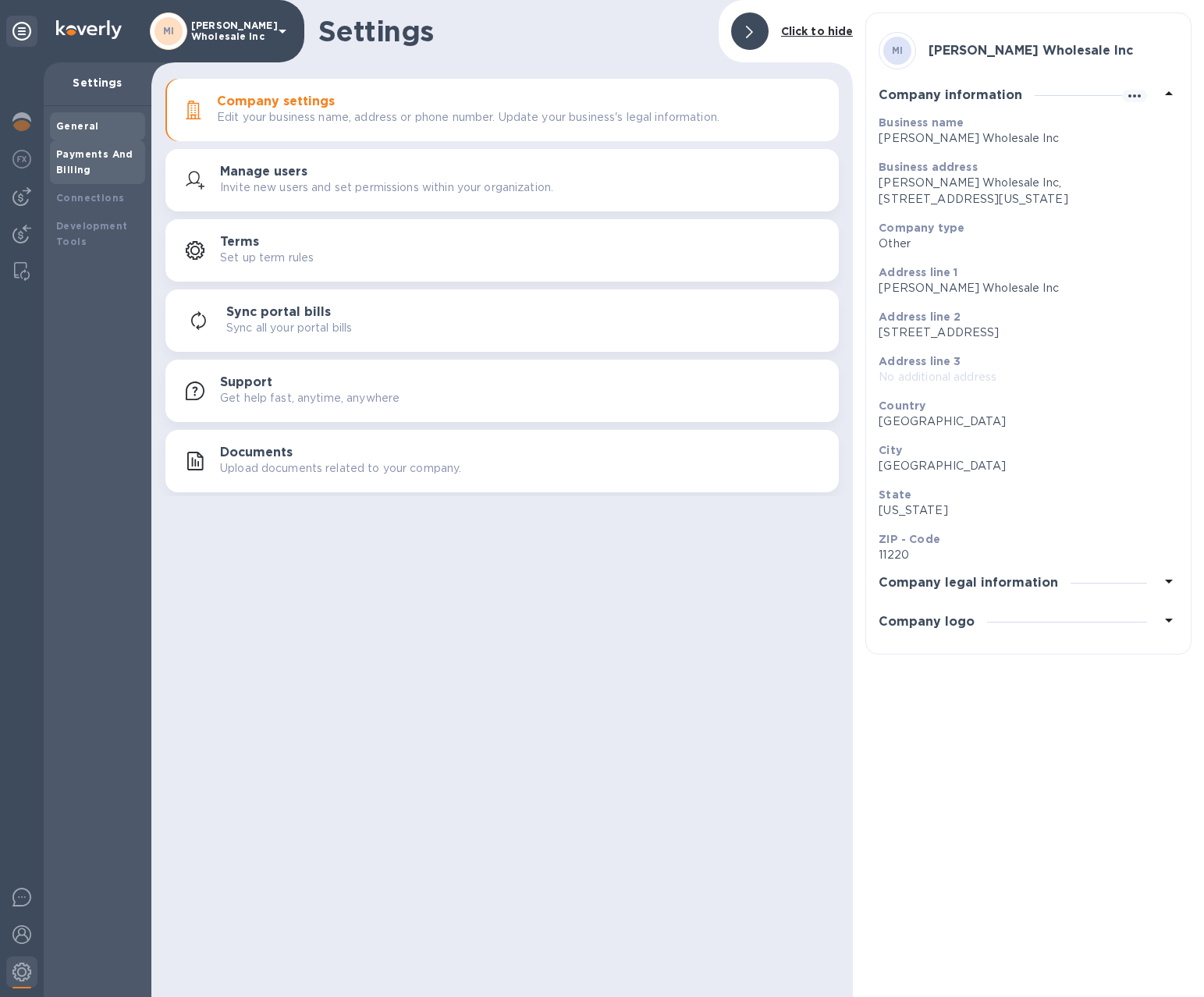
click at [111, 162] on div "Payments And Billing" at bounding box center [97, 162] width 83 height 31
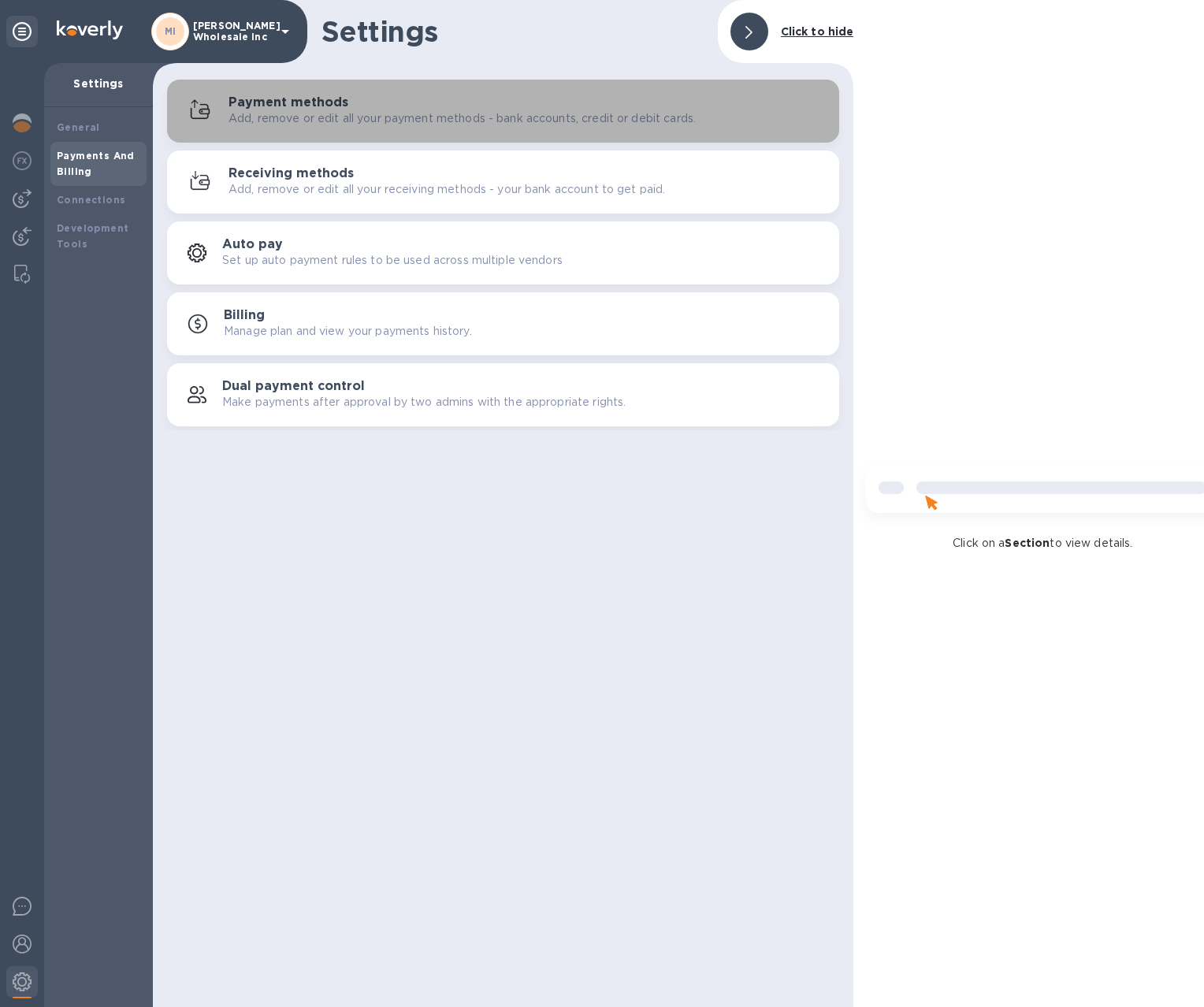
click at [312, 109] on h3 "Payment methods" at bounding box center [289, 102] width 120 height 15
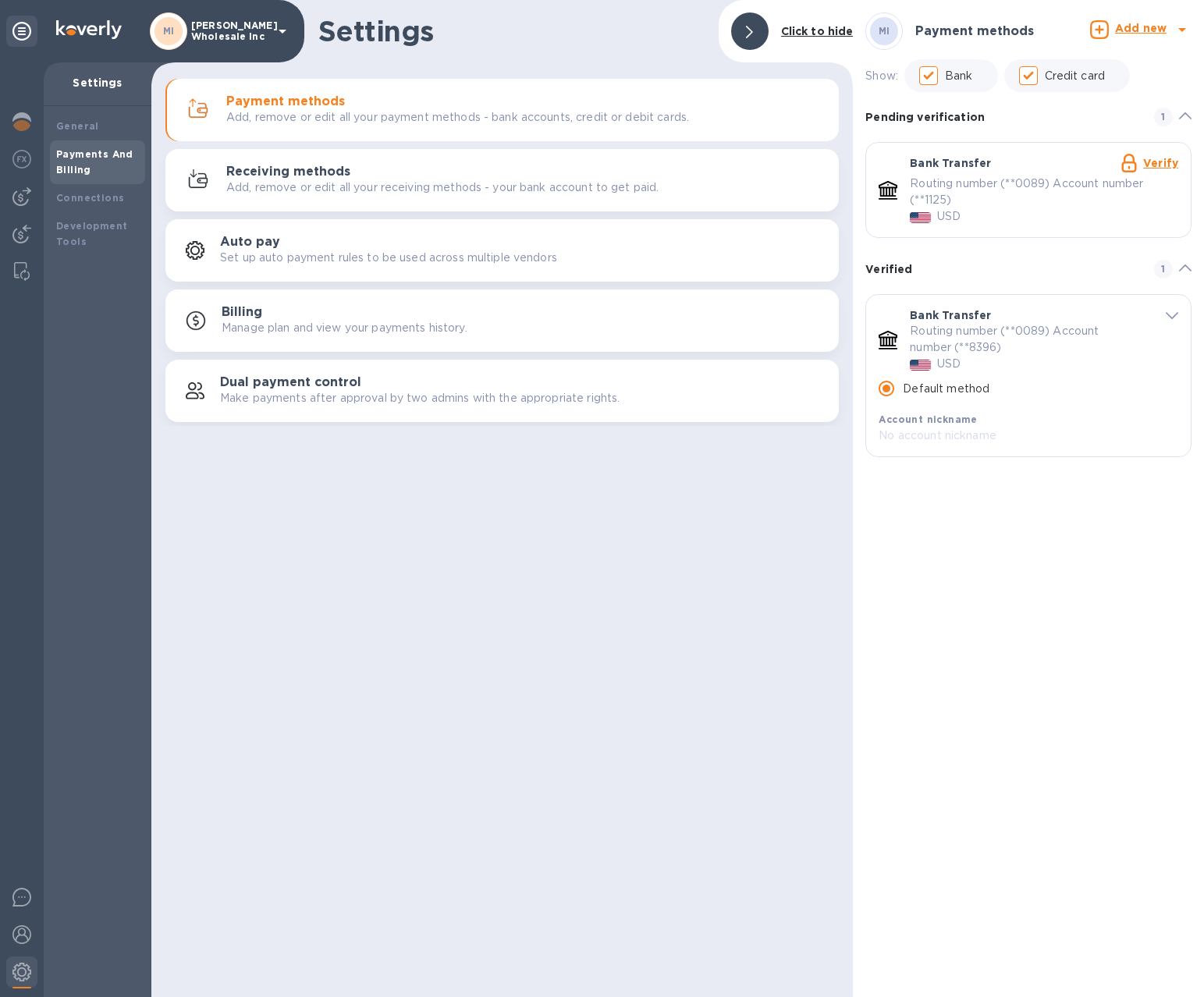
click at [1129, 32] on b "Add new" at bounding box center [1141, 28] width 51 height 12
click at [1115, 103] on p "Bank account" at bounding box center [1097, 96] width 80 height 16
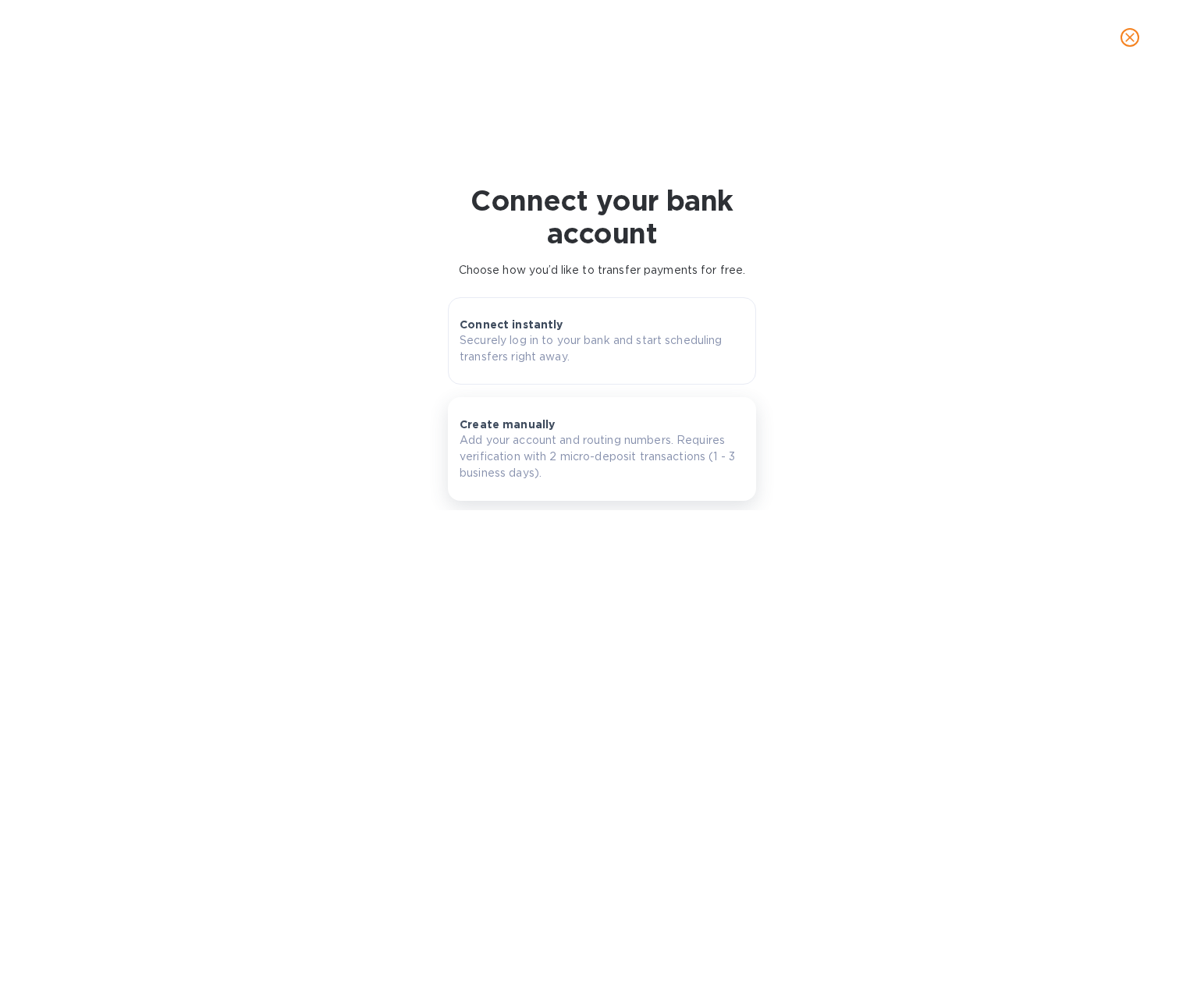
click at [568, 441] on p "Add your account and routing numbers. Requires verification with 2 micro-deposi…" at bounding box center [602, 456] width 285 height 49
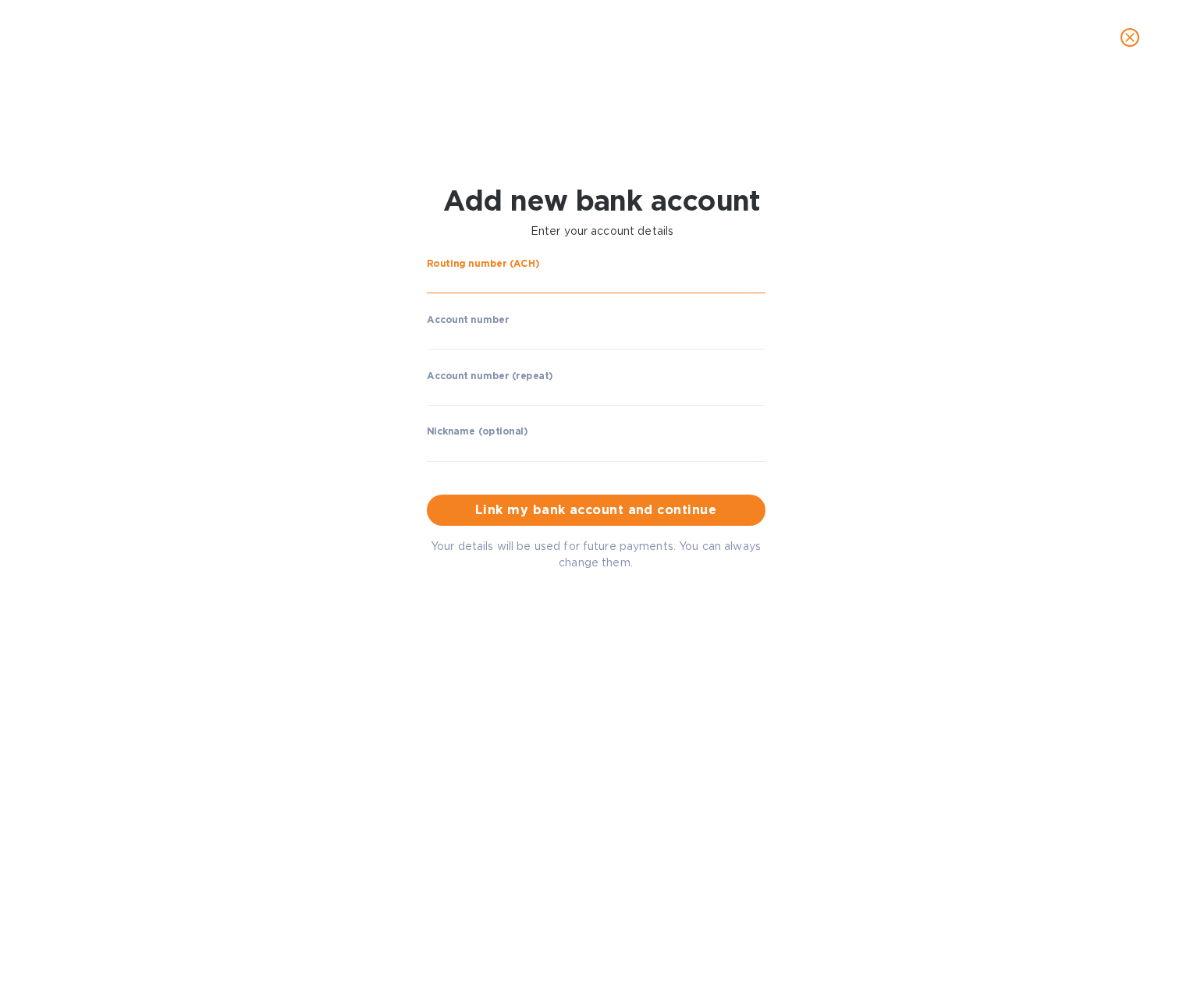
click at [502, 273] on input "string" at bounding box center [596, 282] width 338 height 23
type input "021000089"
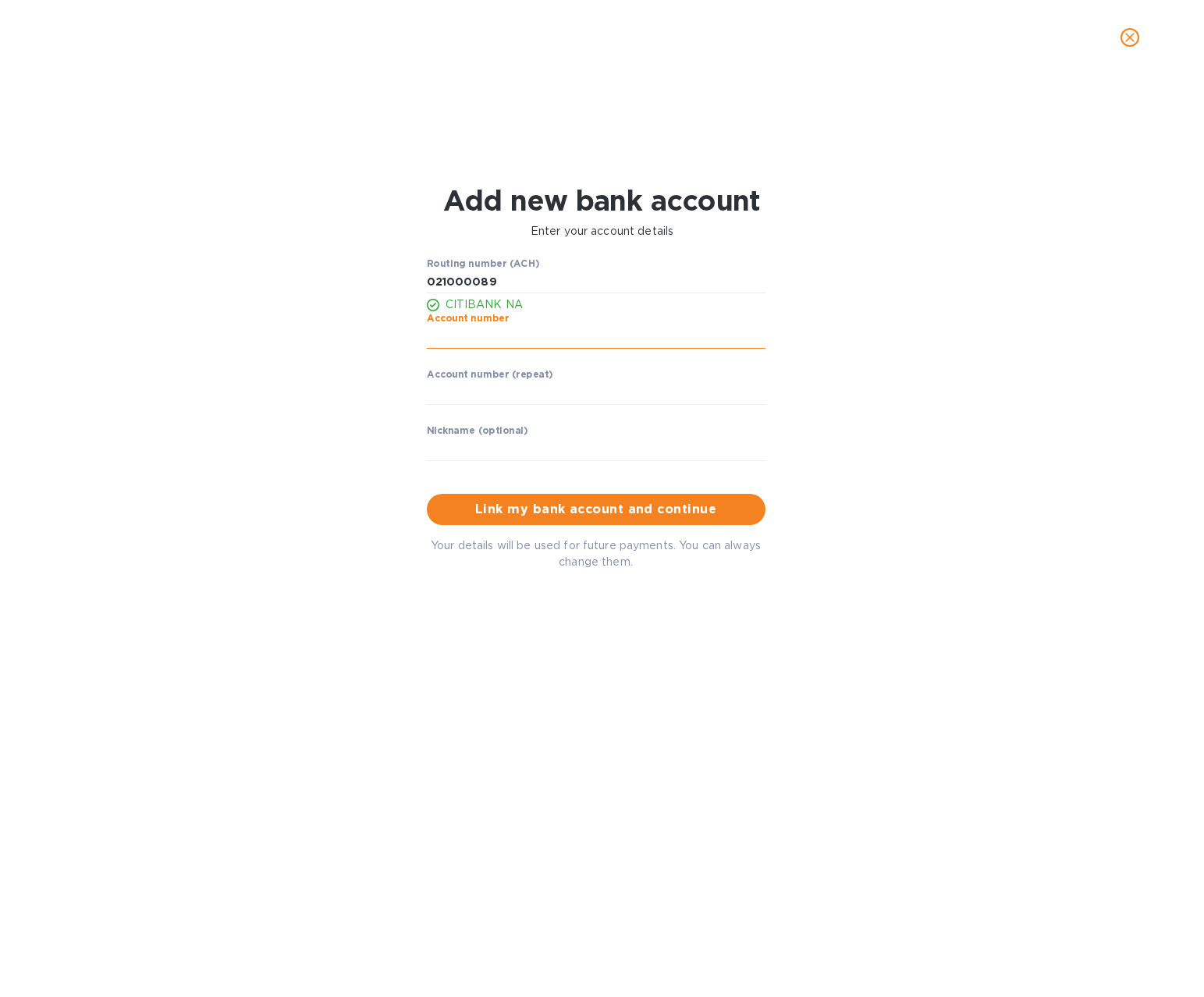
click at [527, 337] on input "string" at bounding box center [596, 336] width 338 height 23
type input "6882952800"
click at [508, 389] on input "string" at bounding box center [596, 393] width 338 height 23
type input "6882952800"
click at [495, 437] on div "Nickname (optional) ​" at bounding box center [596, 453] width 338 height 56
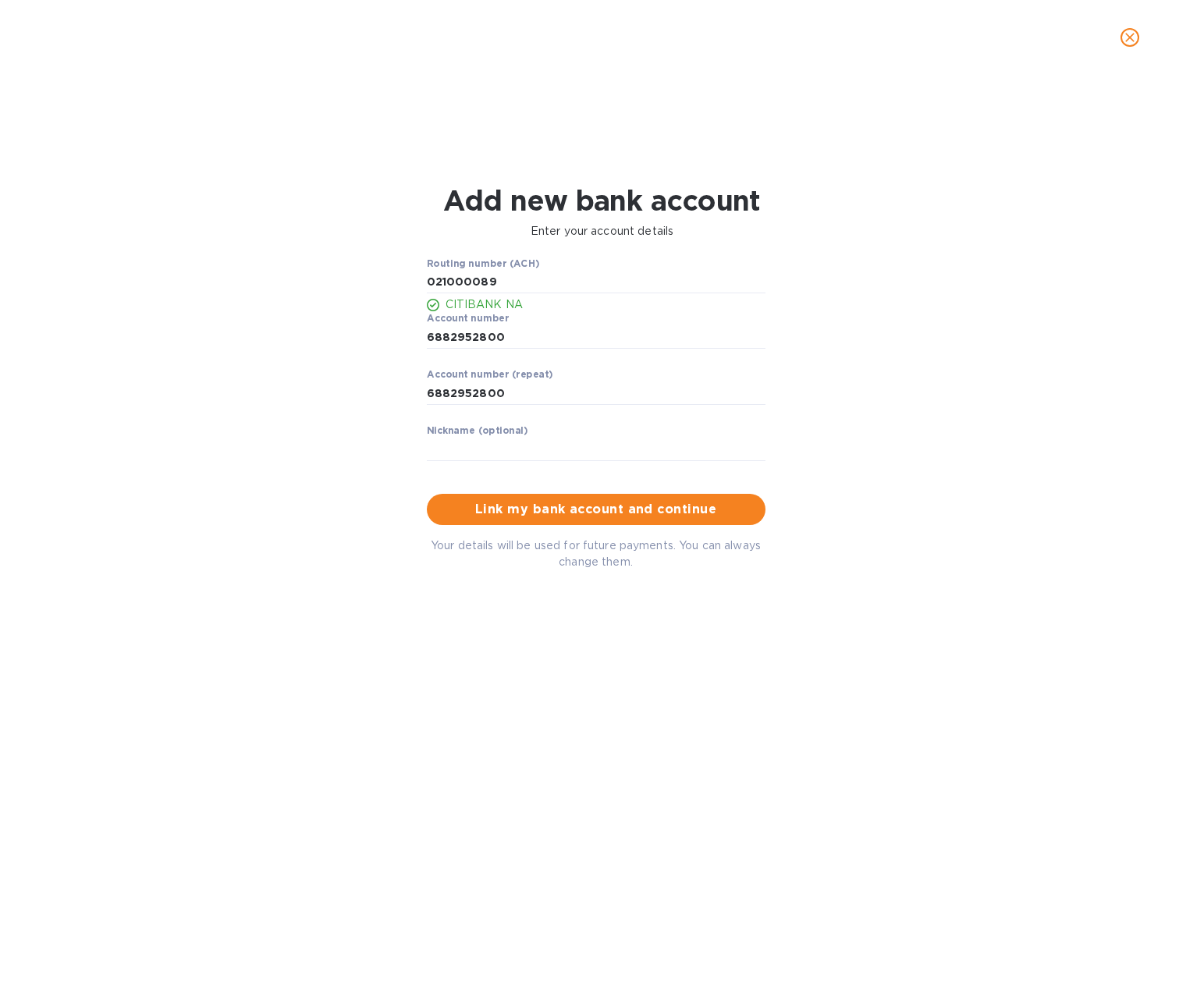
click at [534, 436] on div "Nickname (optional) ​" at bounding box center [596, 453] width 338 height 56
click at [462, 447] on input "text" at bounding box center [596, 449] width 338 height 23
type input "[PERSON_NAME]"
click at [617, 515] on span "Link my bank account and continue" at bounding box center [596, 509] width 313 height 19
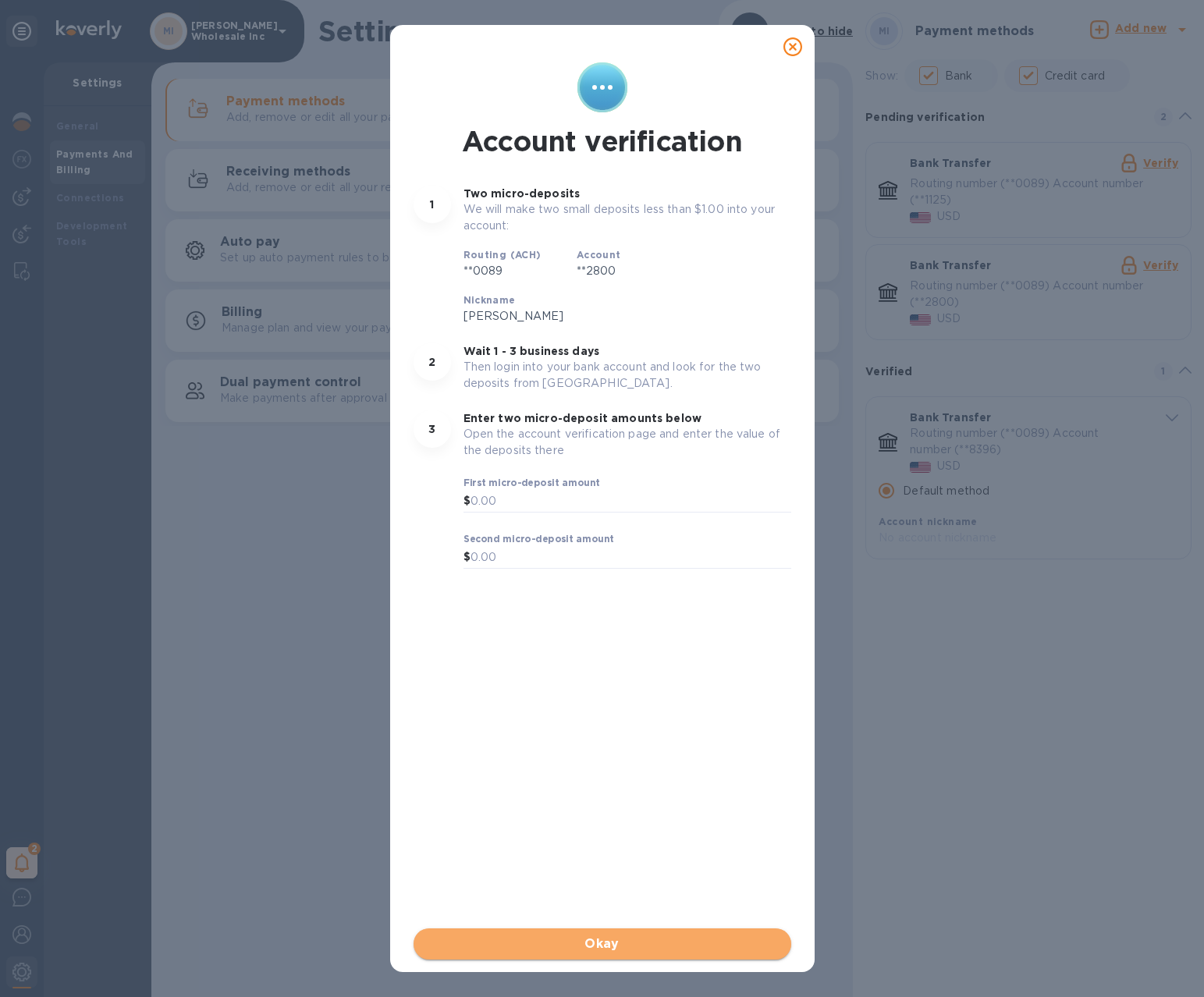
click at [655, 941] on span "Okay" at bounding box center [602, 944] width 352 height 19
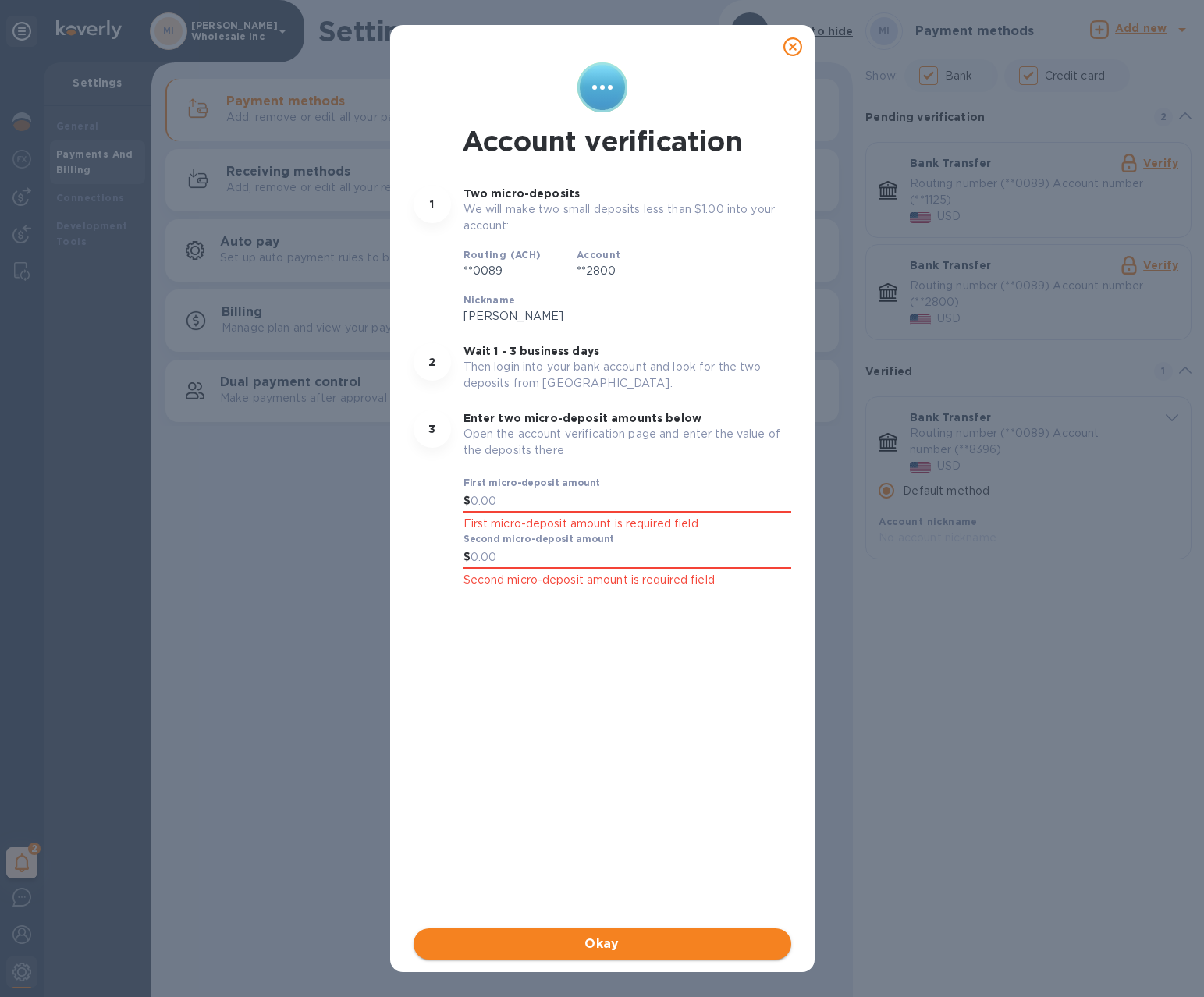
click at [655, 941] on span "Okay" at bounding box center [602, 944] width 352 height 19
click at [798, 48] on icon at bounding box center [792, 46] width 19 height 19
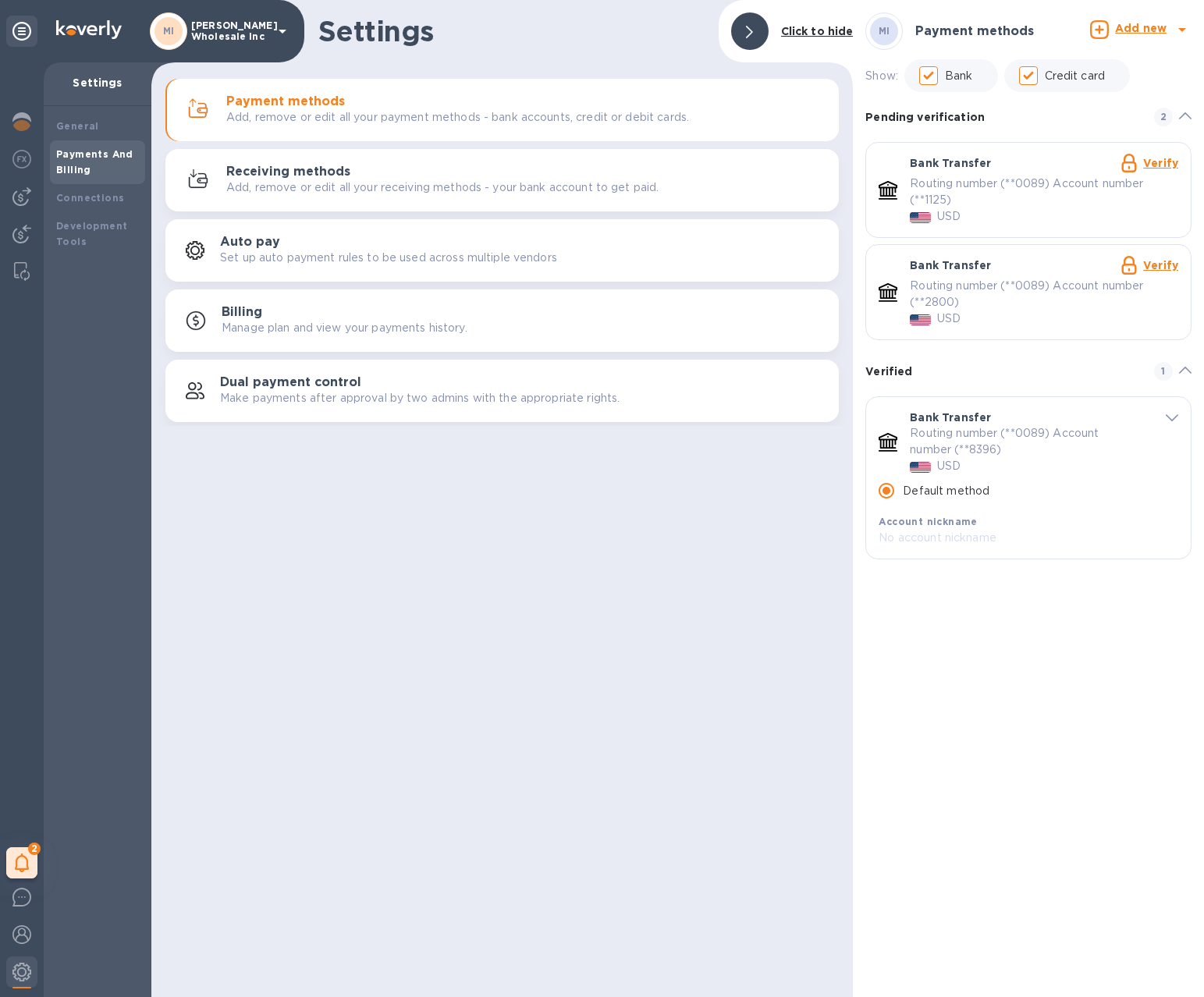
click at [1066, 182] on p "Routing number (**0089) Account number (**1125)" at bounding box center [1038, 192] width 256 height 33
click at [1162, 164] on link "Verify" at bounding box center [1160, 163] width 36 height 12
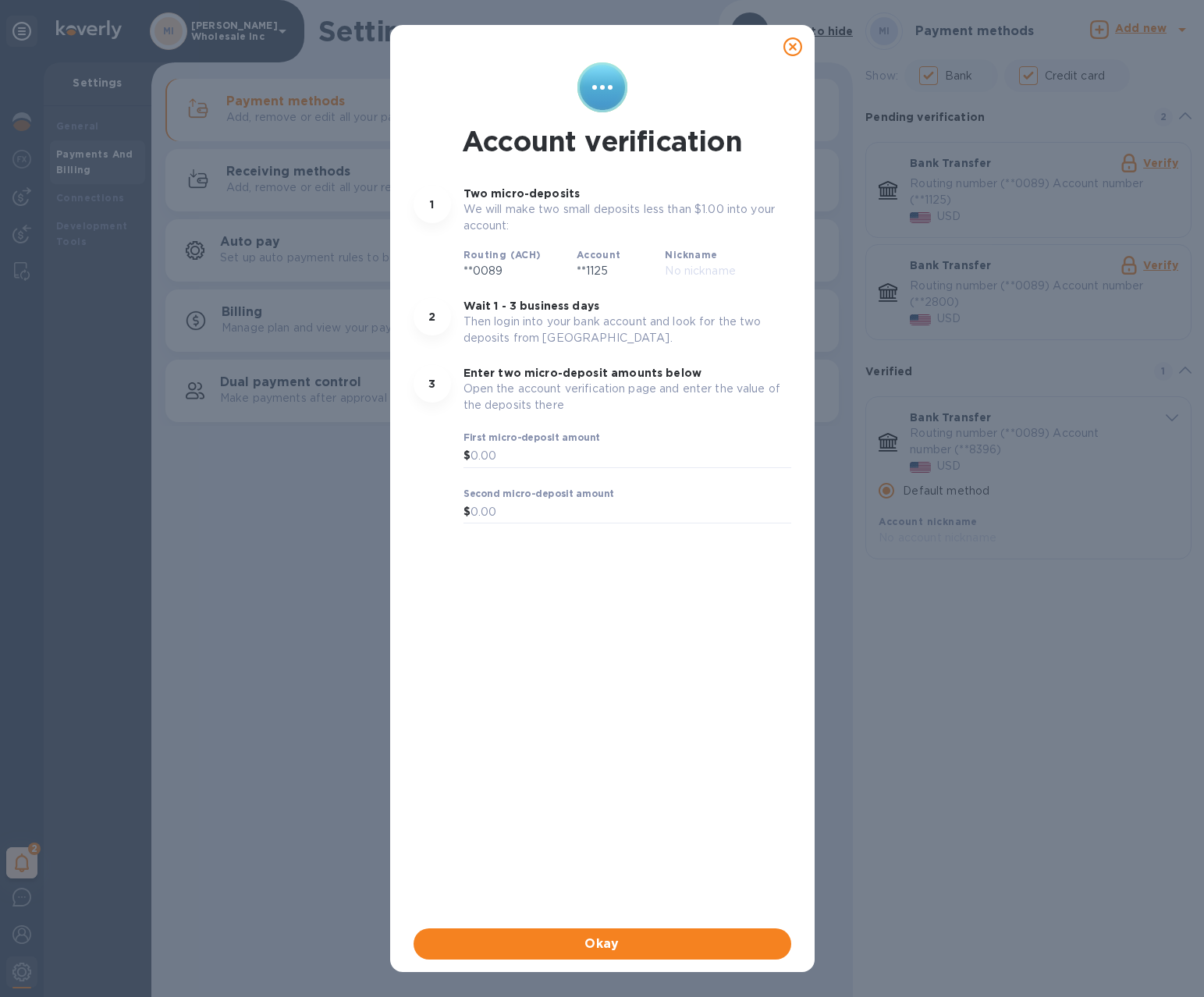
click at [804, 50] on div at bounding box center [792, 46] width 31 height 31
click at [794, 51] on icon at bounding box center [792, 46] width 19 height 19
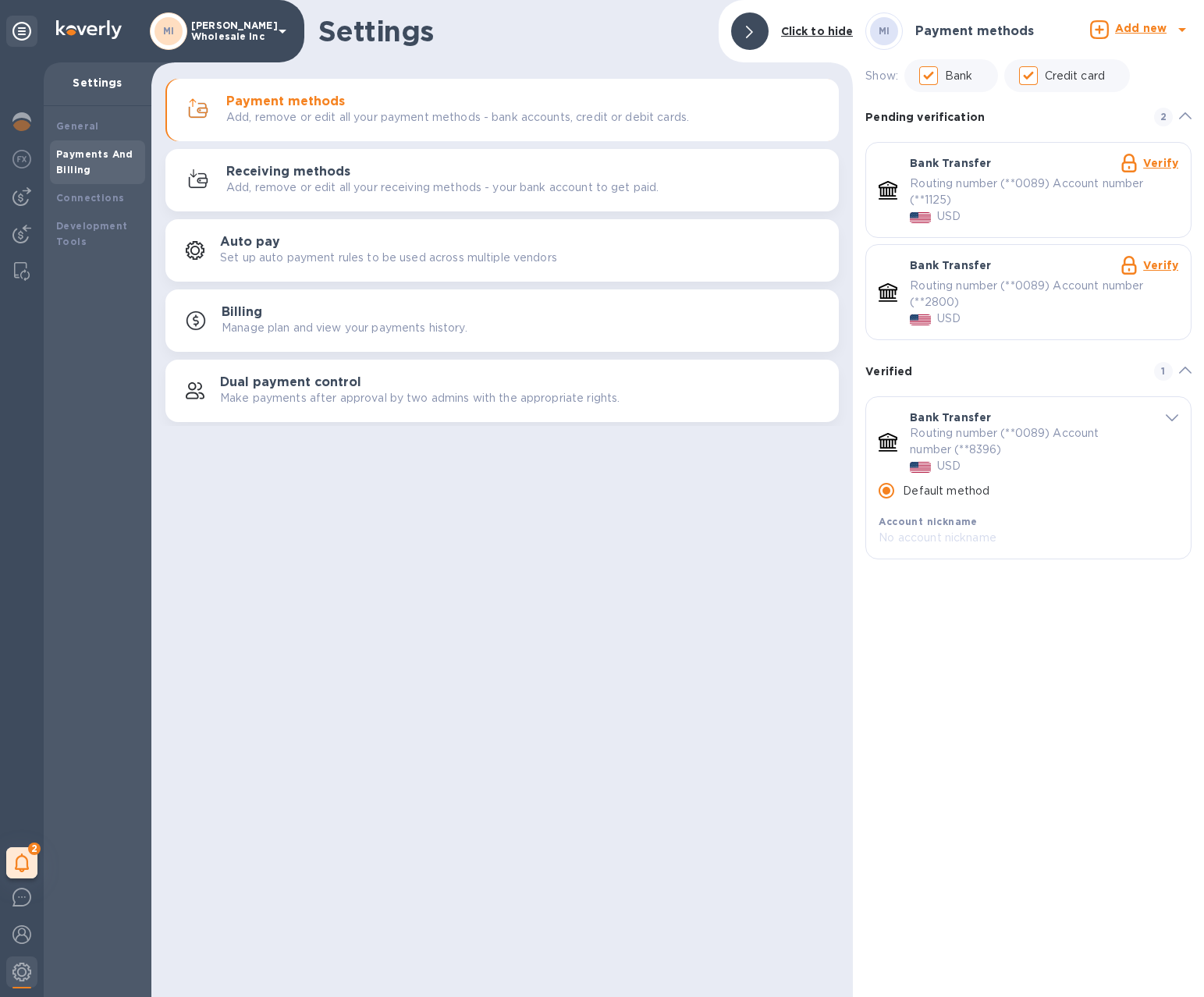
click at [704, 569] on div "Settings Click to hide Payment methods Add, remove or edit all your payment met…" at bounding box center [502, 498] width 701 height 997
